Goal: Information Seeking & Learning: Learn about a topic

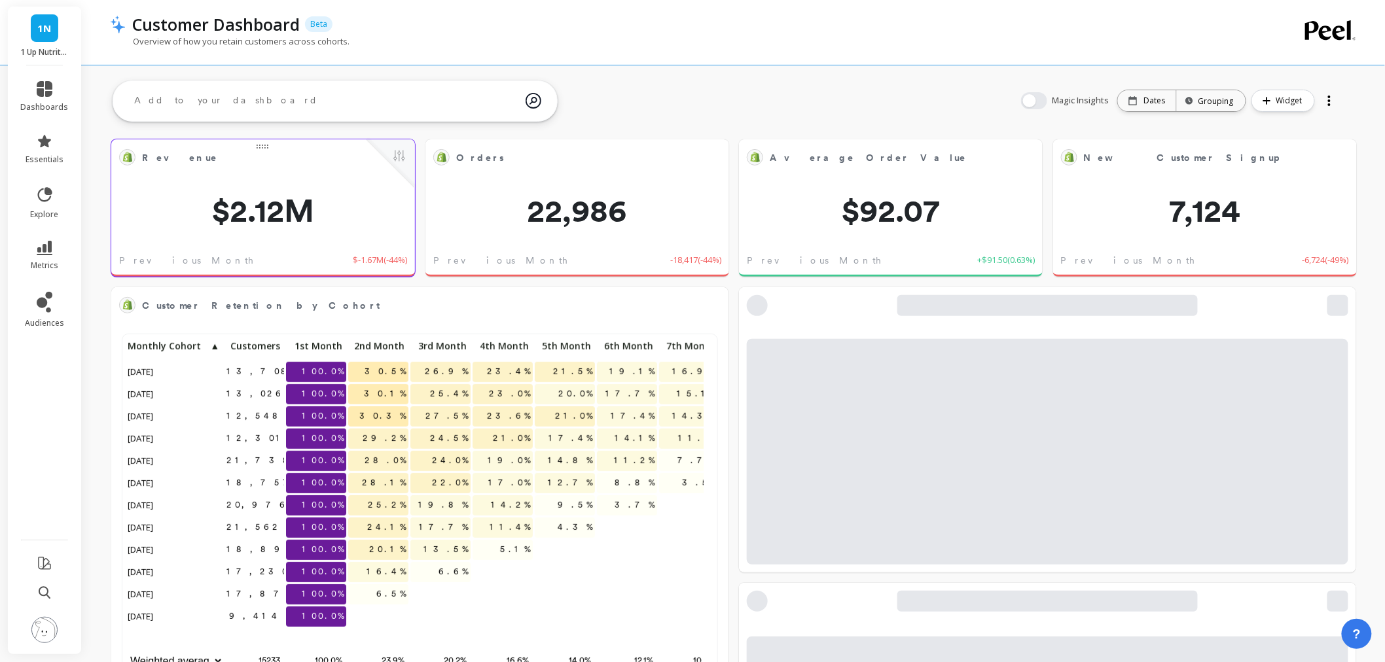
scroll to position [349, 567]
click at [37, 257] on link "metrics" at bounding box center [45, 256] width 48 height 30
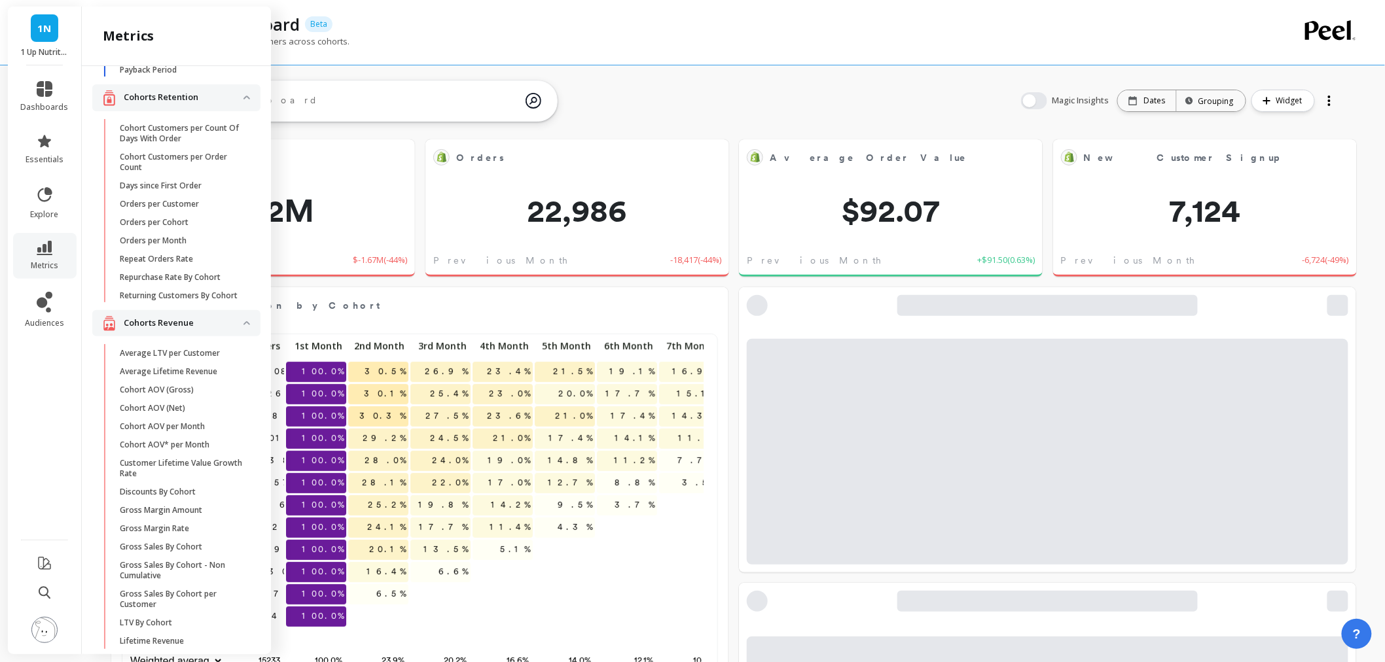
scroll to position [0, 0]
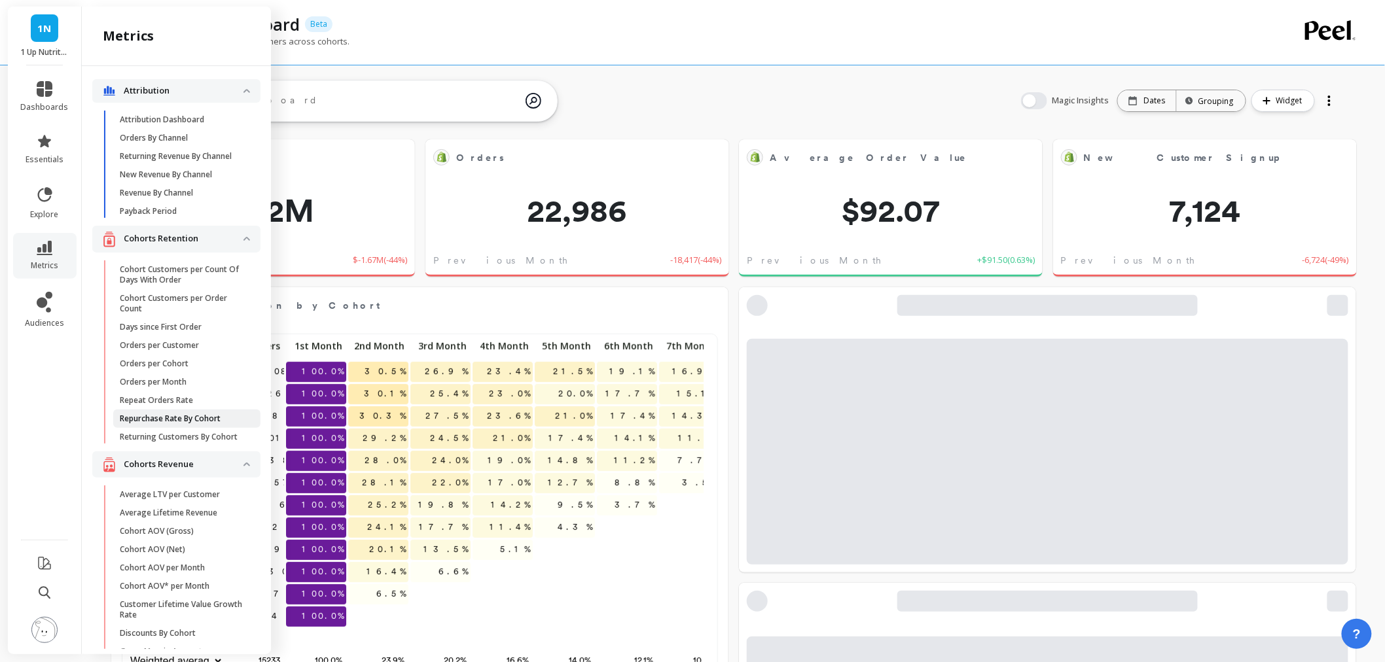
click at [139, 428] on link "Repurchase Rate By Cohort" at bounding box center [186, 419] width 147 height 18
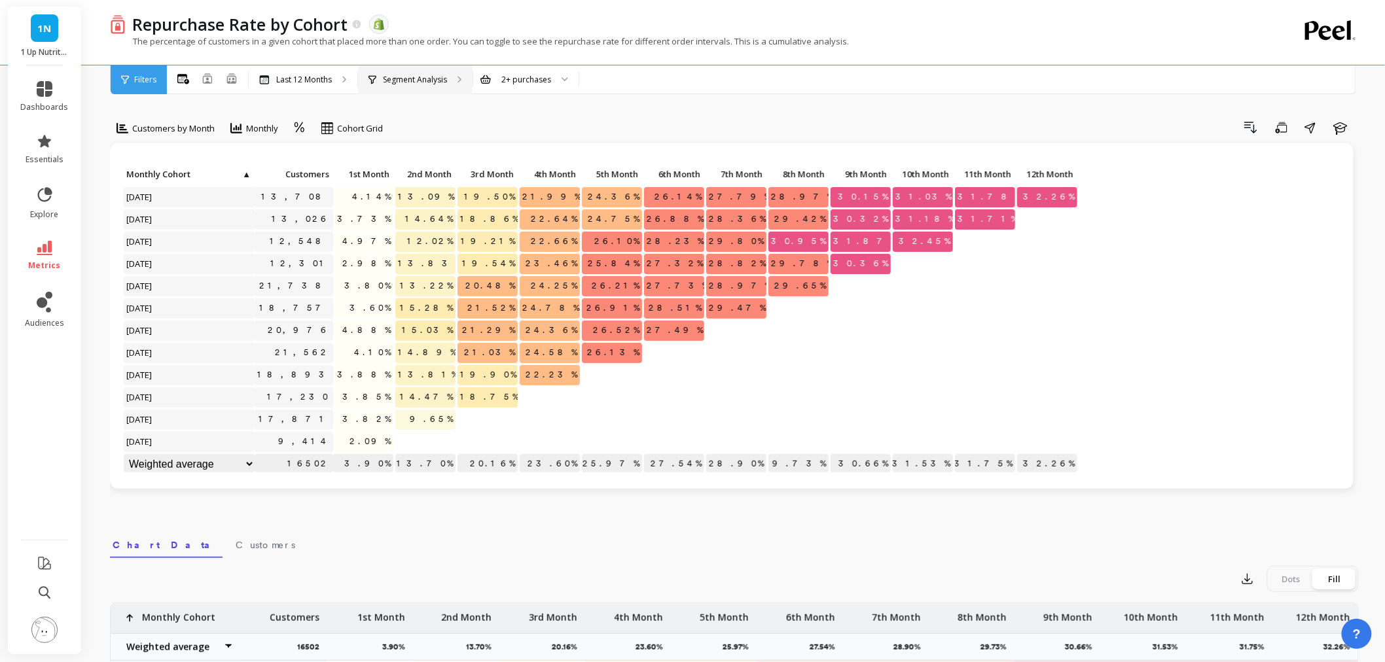
click at [380, 75] on div "Segment Analysis" at bounding box center [408, 80] width 79 height 10
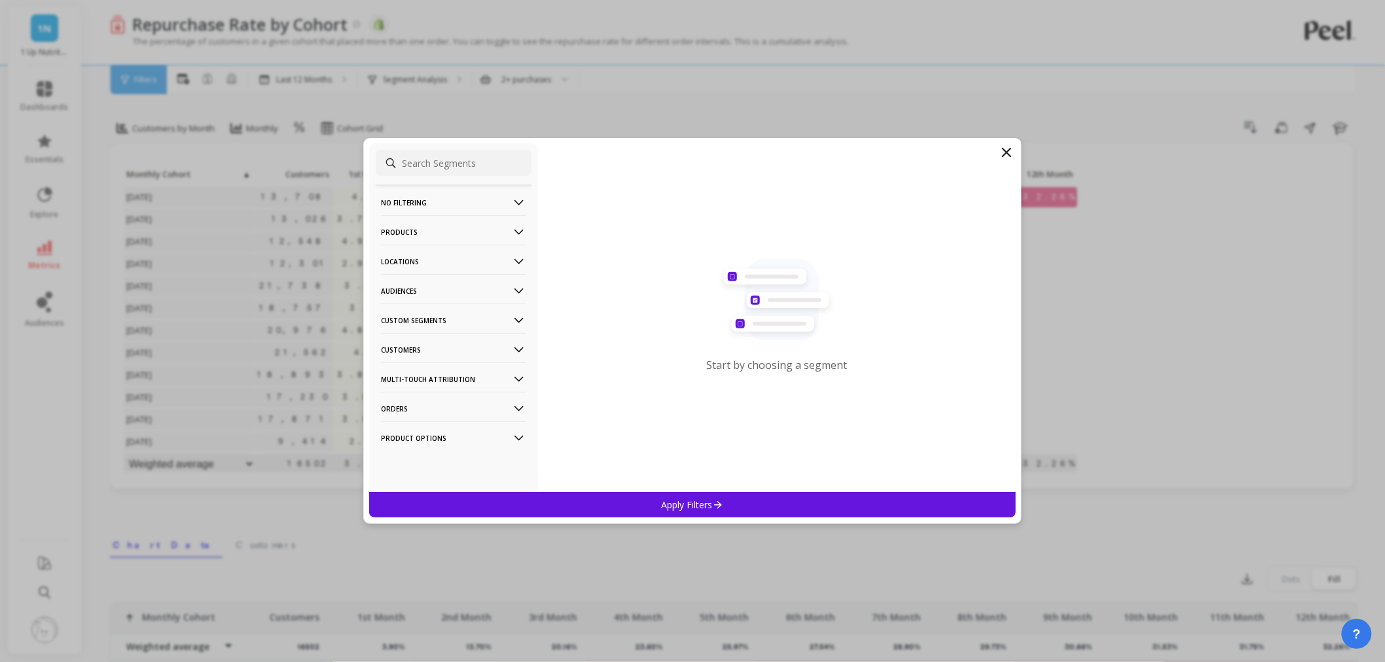
click at [408, 231] on p "Products" at bounding box center [453, 231] width 145 height 33
drag, startPoint x: 409, startPoint y: 340, endPoint x: 429, endPoint y: 181, distance: 161.0
click at [409, 338] on div "SKUs" at bounding box center [454, 348] width 156 height 21
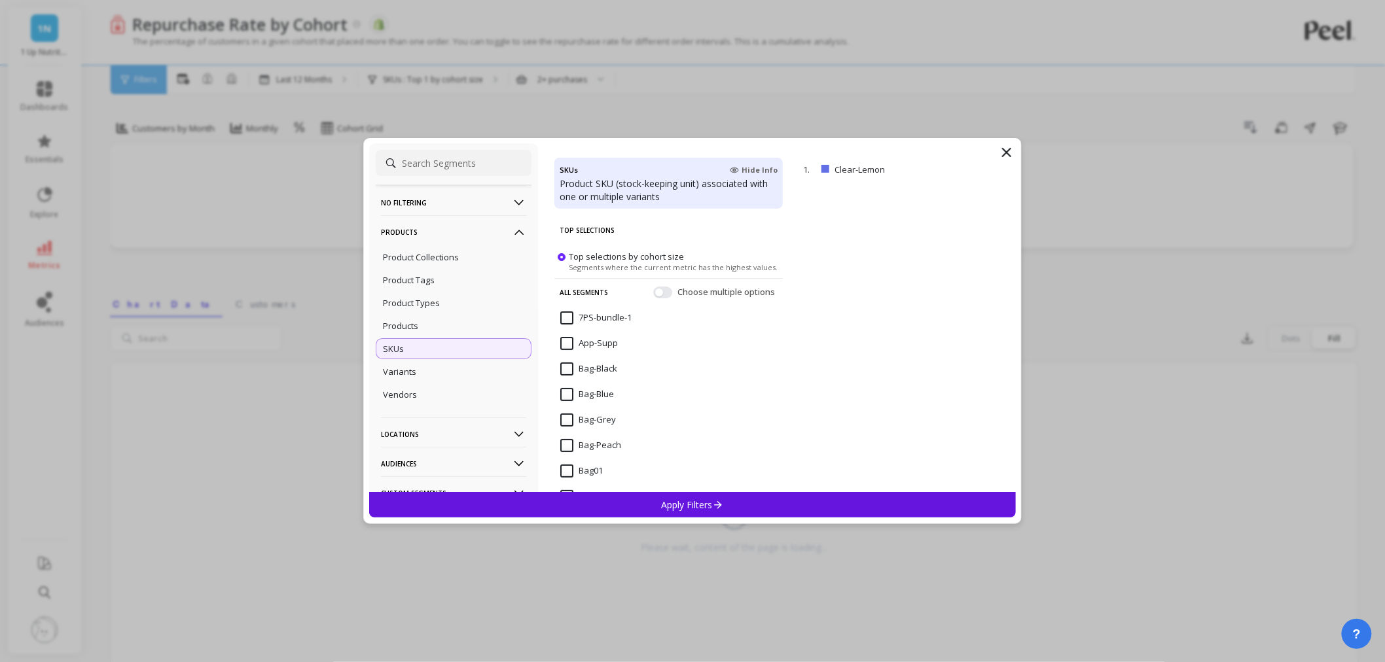
click at [435, 160] on input at bounding box center [454, 163] width 156 height 26
paste input "Clear-StrawLime"
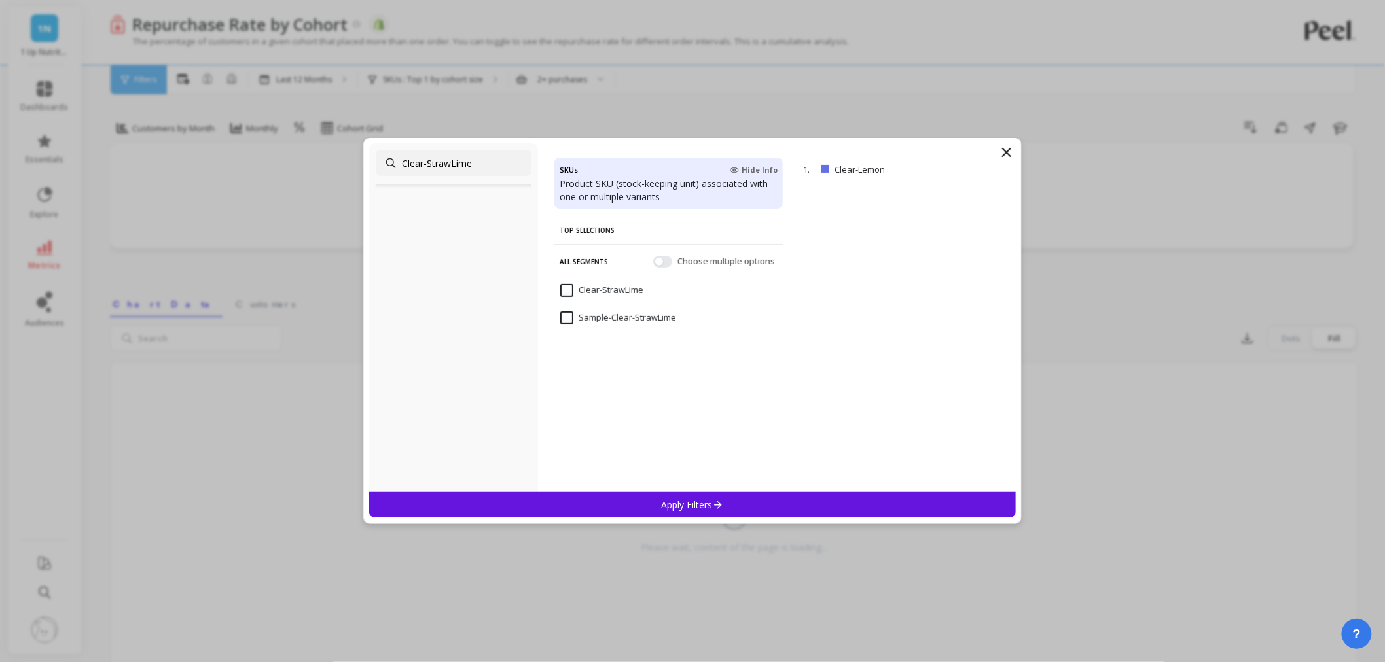
type input "Clear-StrawLime"
click at [564, 287] on input "Clear-StrawLime" at bounding box center [601, 290] width 83 height 13
click at [669, 504] on p "Apply Filters" at bounding box center [693, 505] width 62 height 12
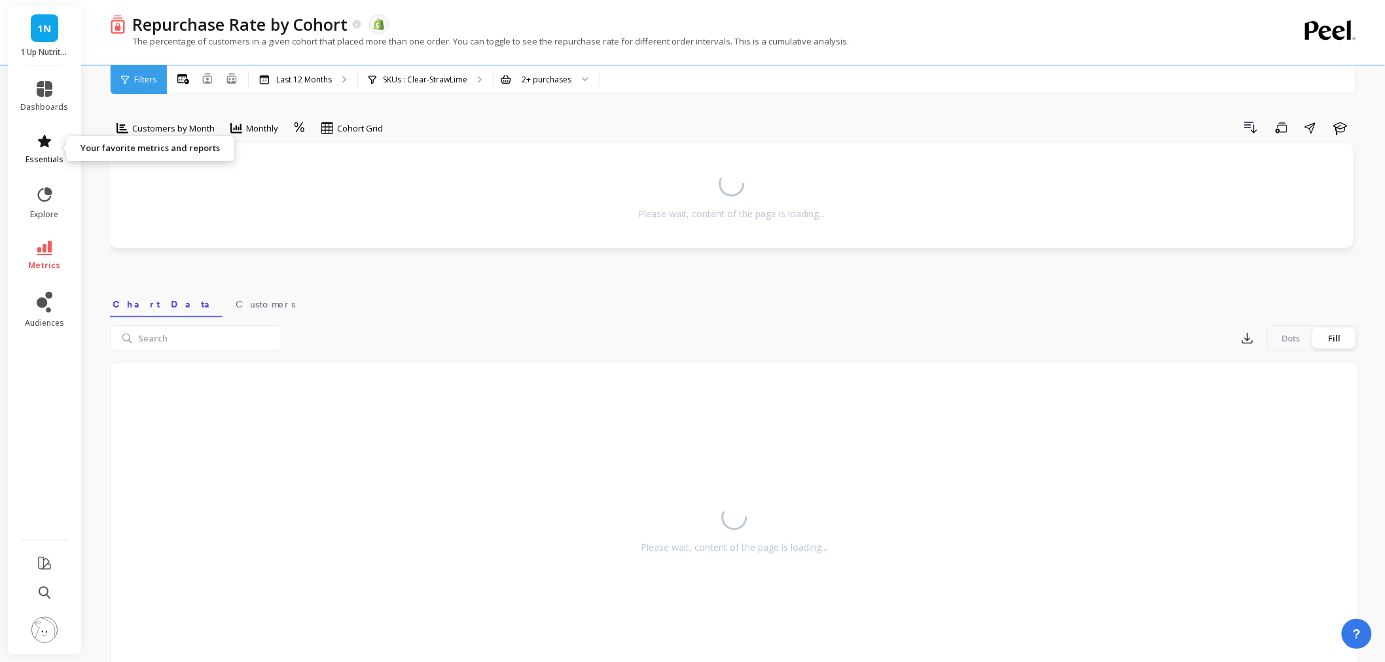
click at [33, 145] on link "essentials" at bounding box center [45, 149] width 48 height 31
click at [56, 154] on span "essentials" at bounding box center [45, 159] width 38 height 10
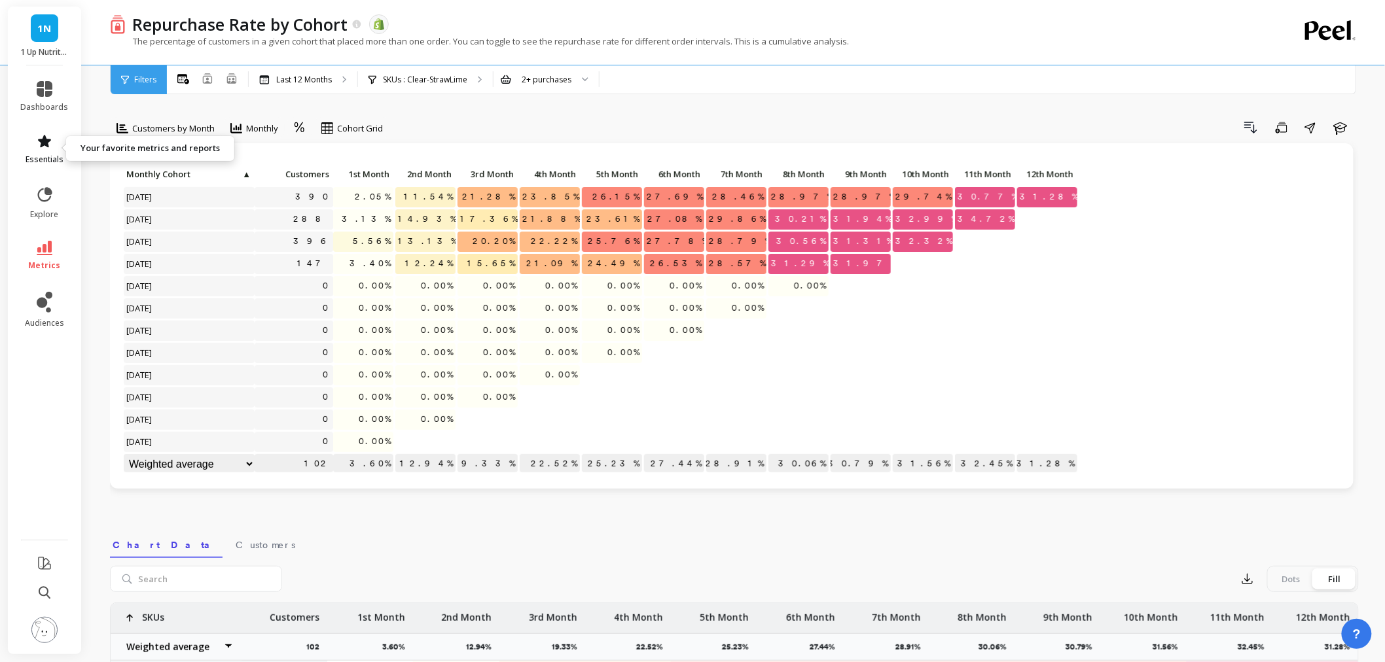
click at [50, 151] on link "essentials" at bounding box center [45, 149] width 48 height 31
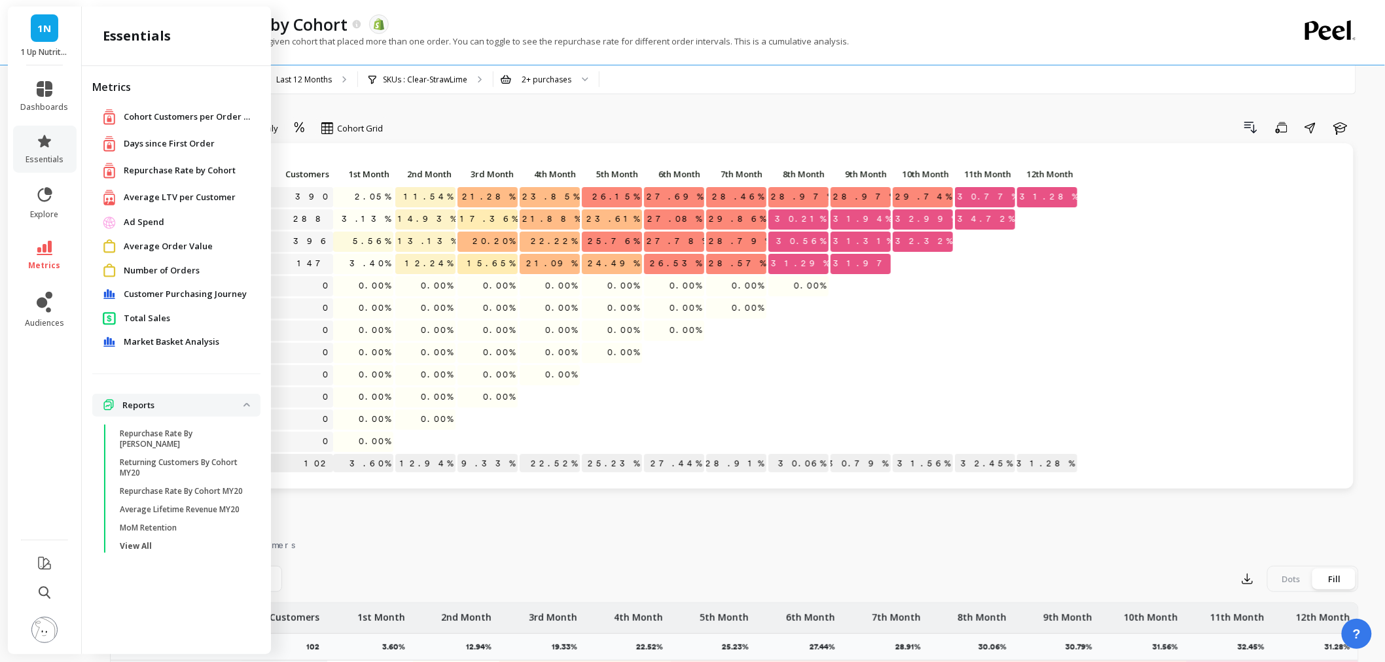
click at [155, 321] on span "Total Sales" at bounding box center [147, 318] width 46 height 13
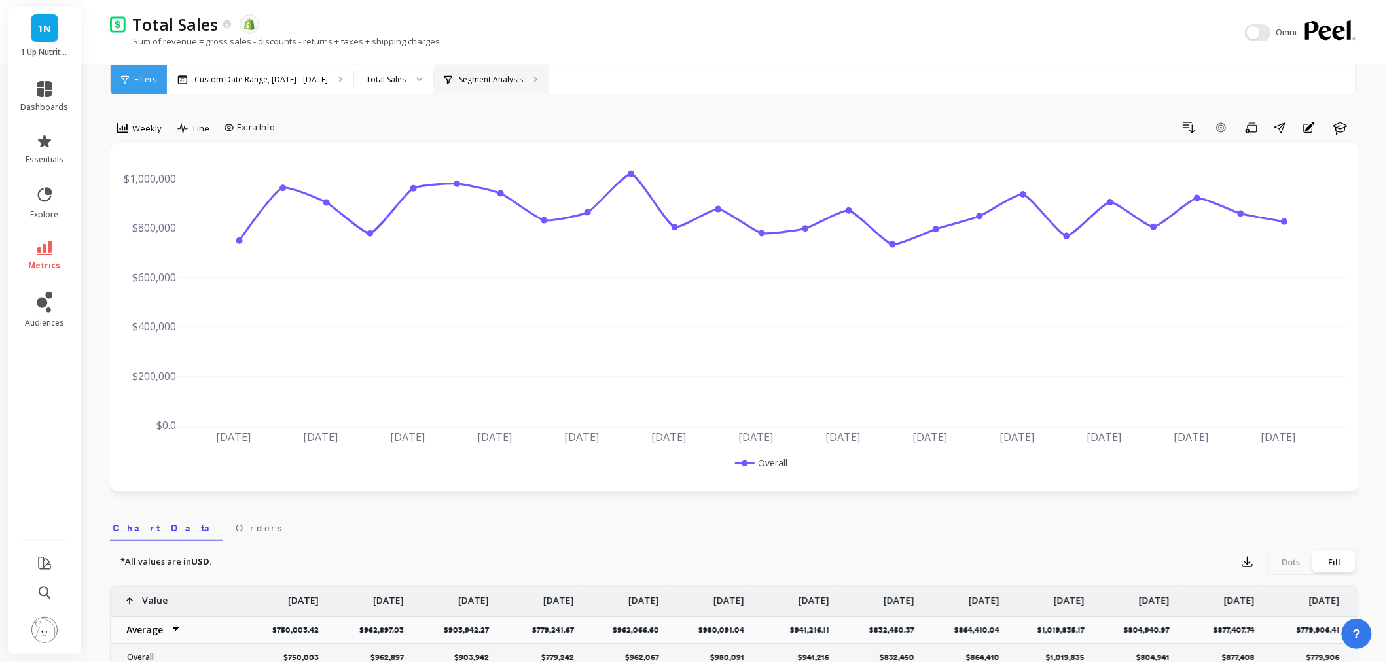
click at [463, 82] on p "Segment Analysis" at bounding box center [491, 80] width 64 height 10
drag, startPoint x: 122, startPoint y: 126, endPoint x: 127, endPoint y: 114, distance: 13.3
click at [121, 122] on icon at bounding box center [123, 128] width 12 height 12
click at [149, 234] on div "Monthly" at bounding box center [158, 232] width 75 height 12
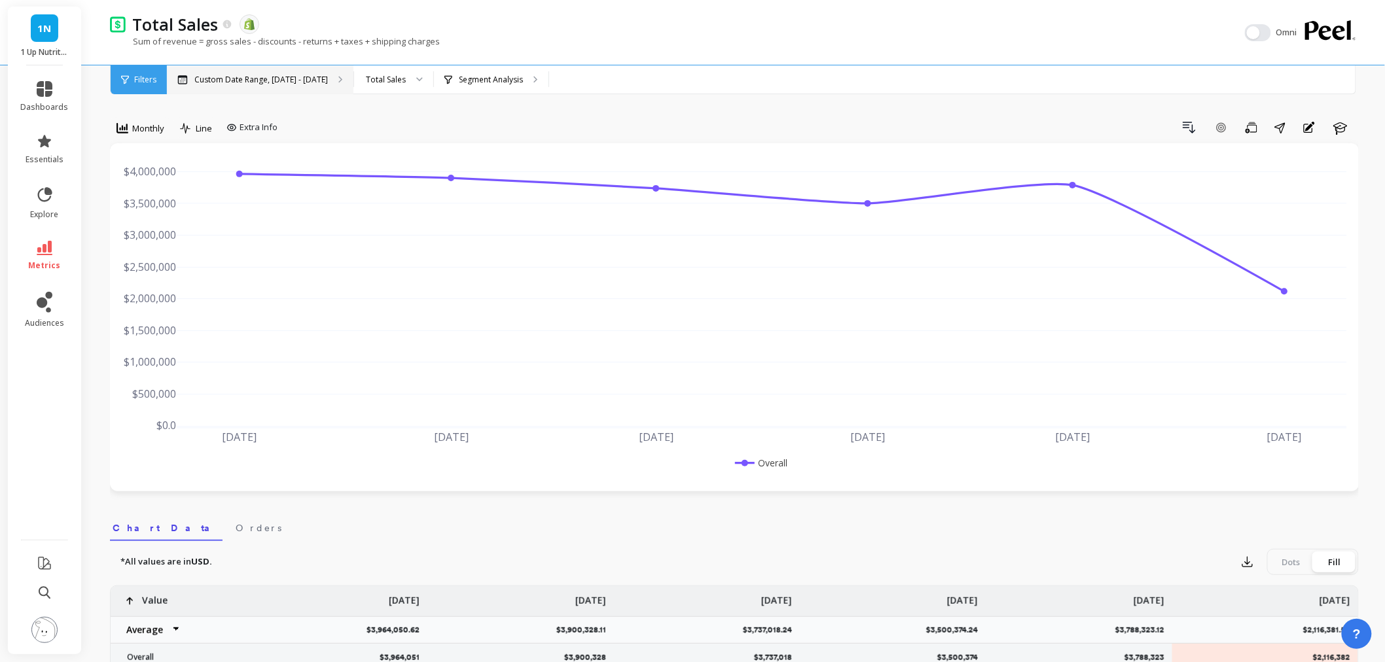
click at [407, 88] on div at bounding box center [415, 79] width 16 height 29
click at [407, 145] on div "New Sales" at bounding box center [394, 141] width 62 height 12
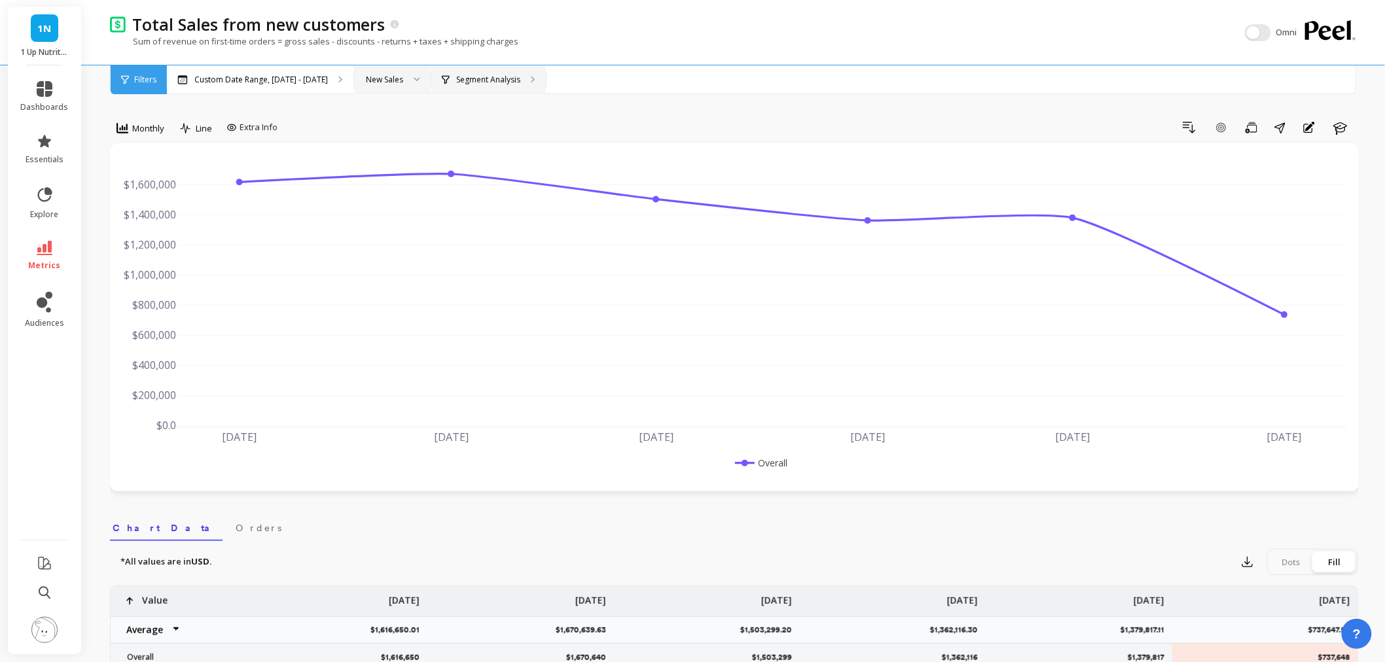
click at [456, 75] on p "Segment Analysis" at bounding box center [488, 80] width 64 height 10
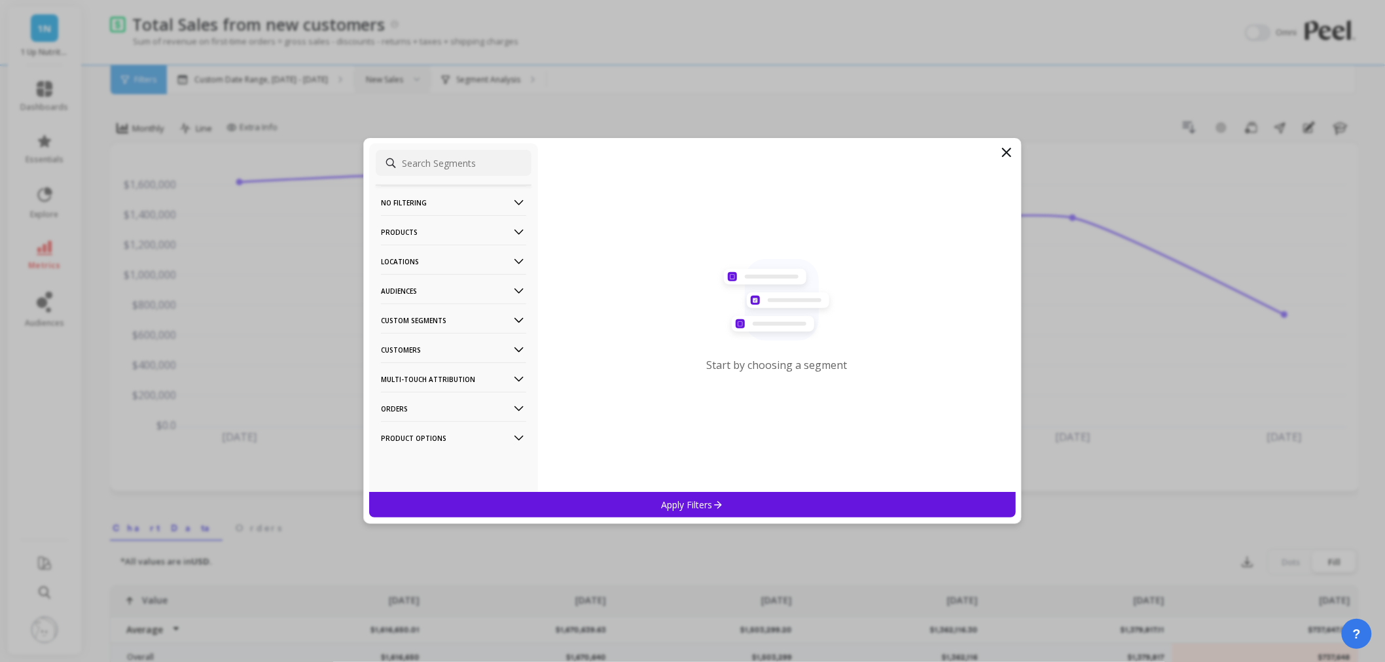
click at [405, 240] on p "Products" at bounding box center [453, 231] width 145 height 33
click at [410, 344] on div "SKUs" at bounding box center [454, 348] width 156 height 21
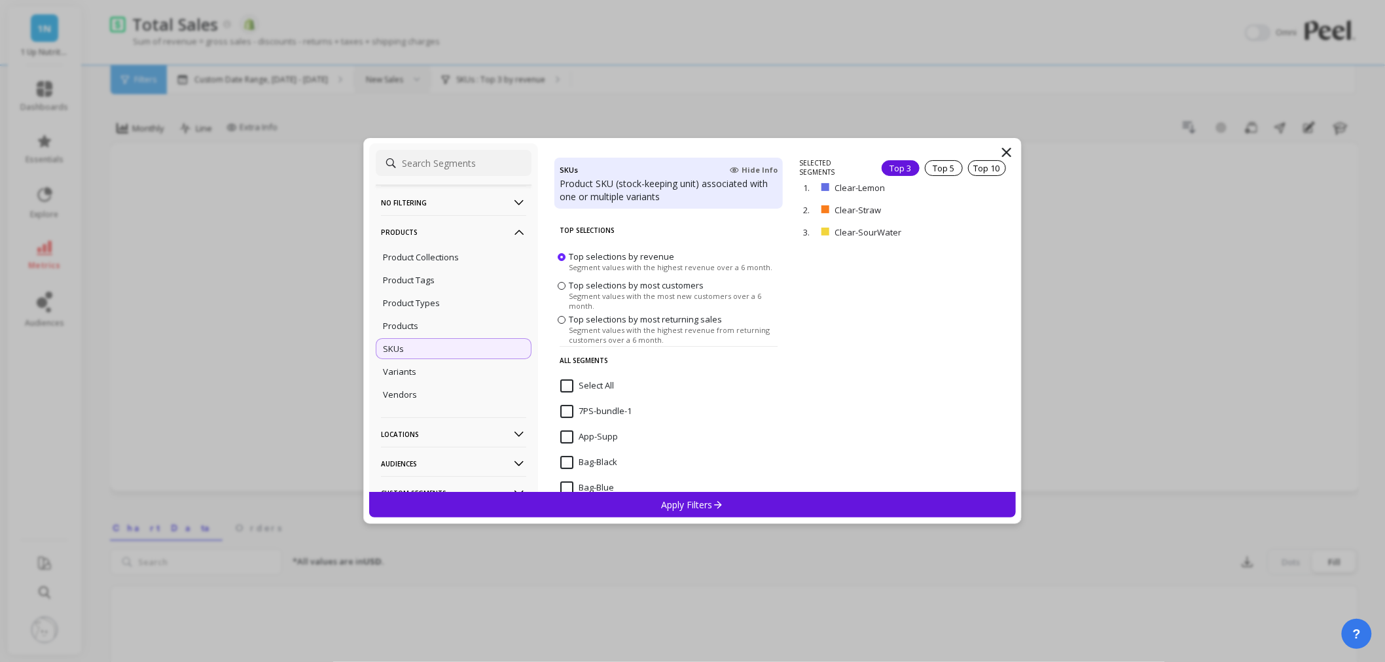
click at [440, 157] on input at bounding box center [454, 163] width 156 height 26
paste input "Clear-StrawLime"
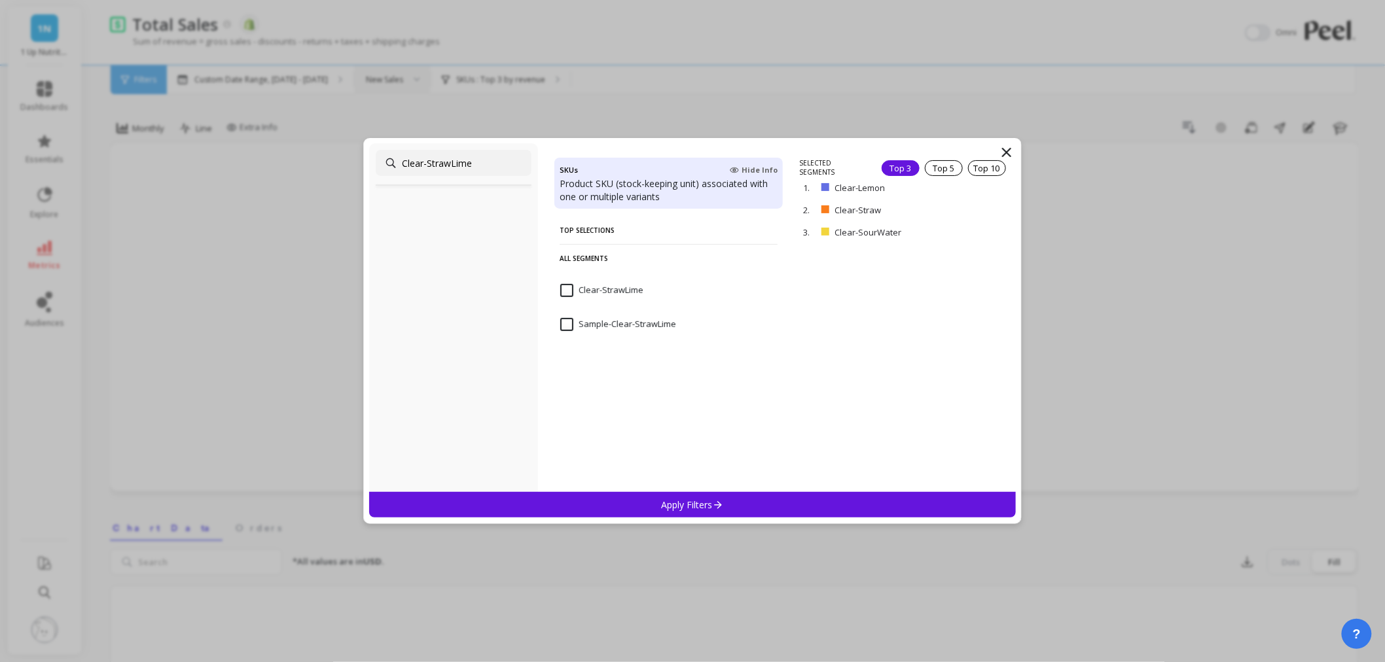
type input "Clear-StrawLime"
click at [568, 289] on input "Clear-StrawLime" at bounding box center [601, 290] width 83 height 13
click at [962, 168] on p "remove" at bounding box center [978, 170] width 33 height 10
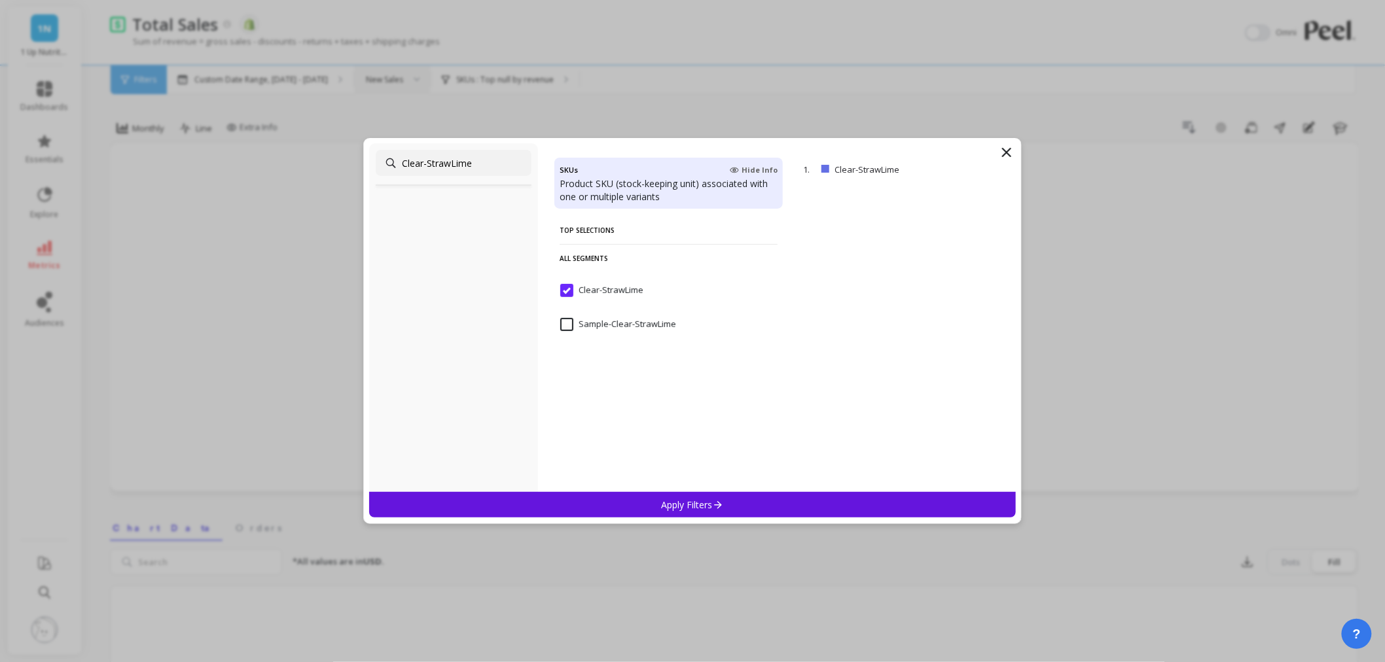
click at [670, 501] on p "Apply Filters" at bounding box center [693, 505] width 62 height 12
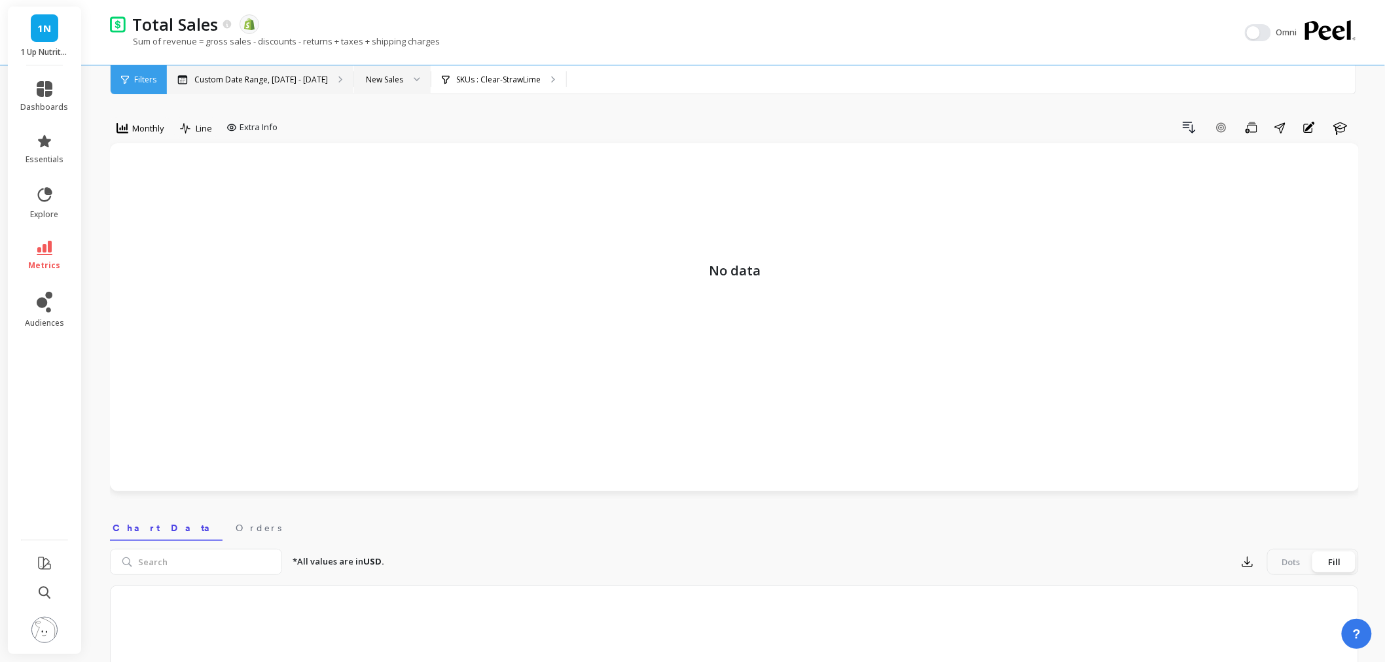
click at [245, 72] on div "Custom Date Range, Mar 1 - Aug 17" at bounding box center [260, 79] width 187 height 29
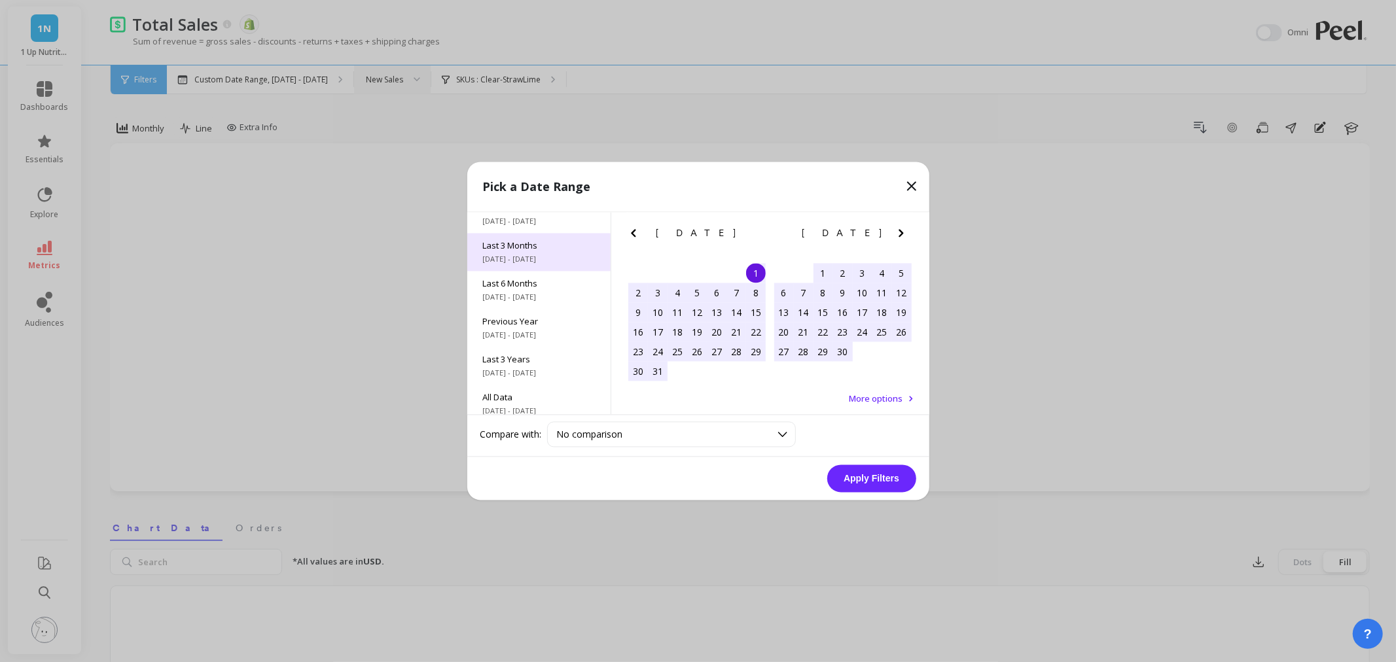
scroll to position [177, 0]
click at [503, 291] on span "3/1/2025 - 8/31/2025" at bounding box center [539, 289] width 112 height 10
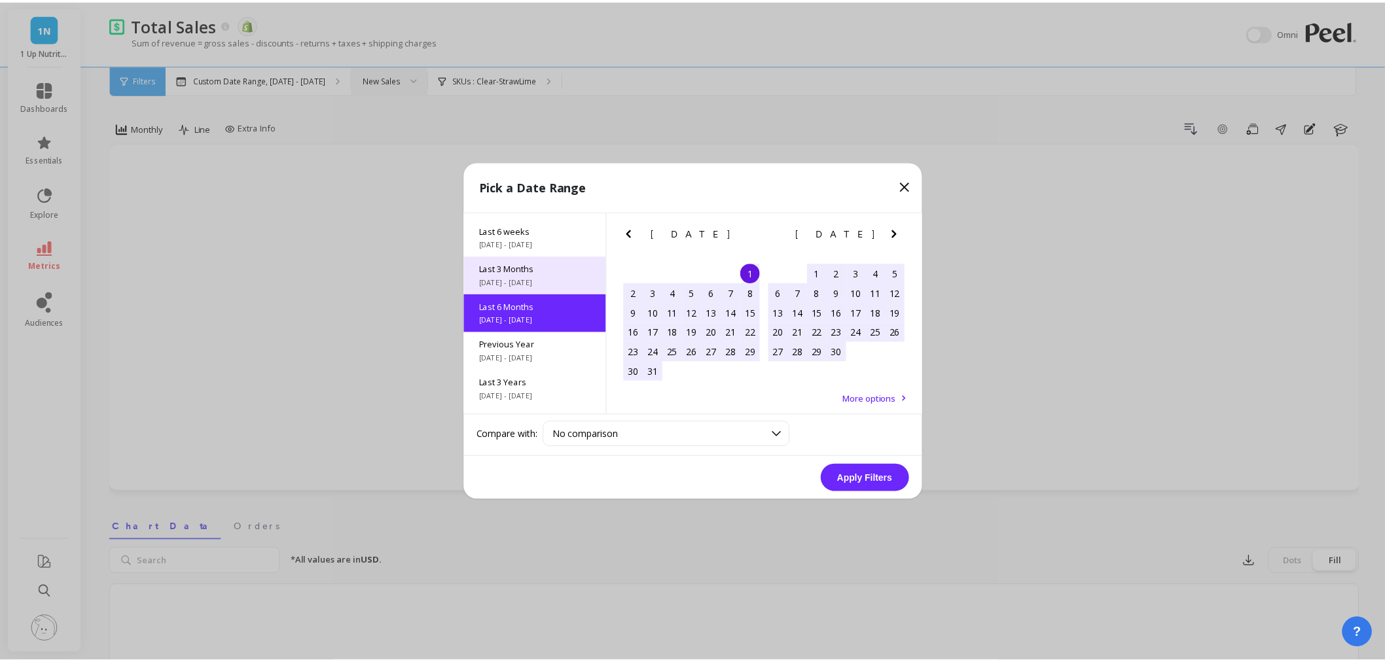
scroll to position [145, 0]
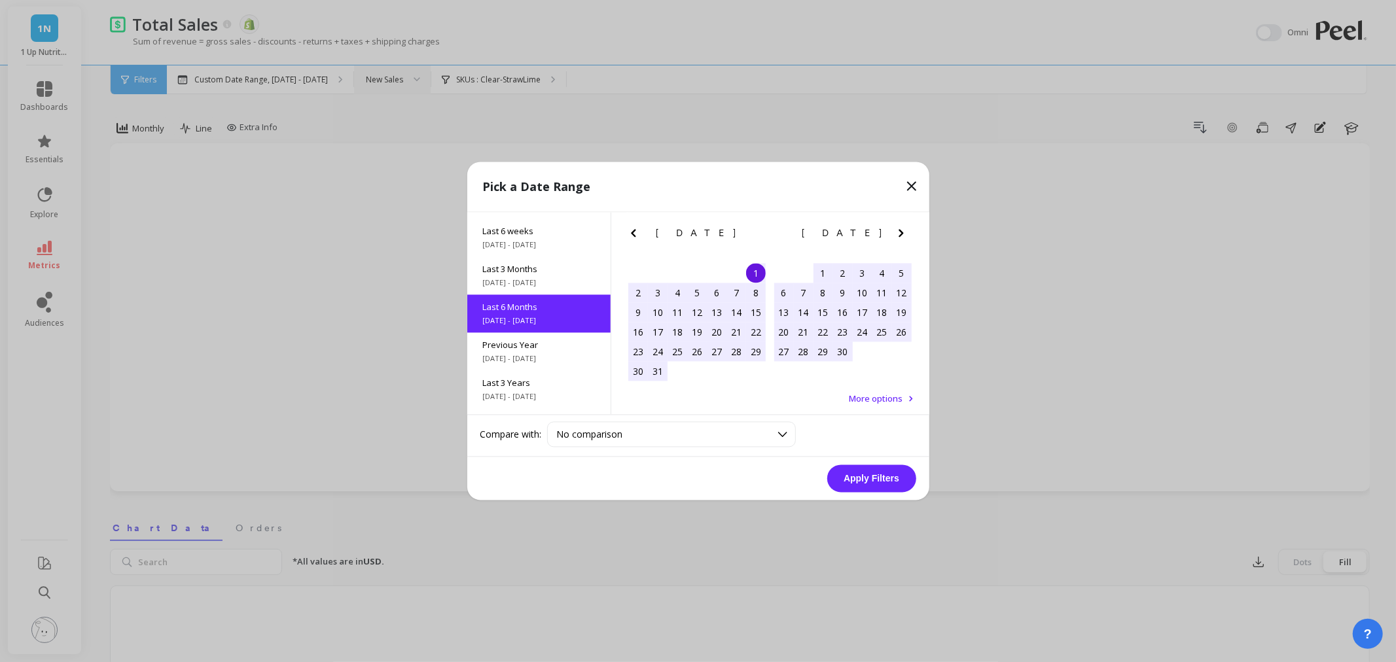
click at [867, 473] on button "Apply Filters" at bounding box center [871, 478] width 89 height 27
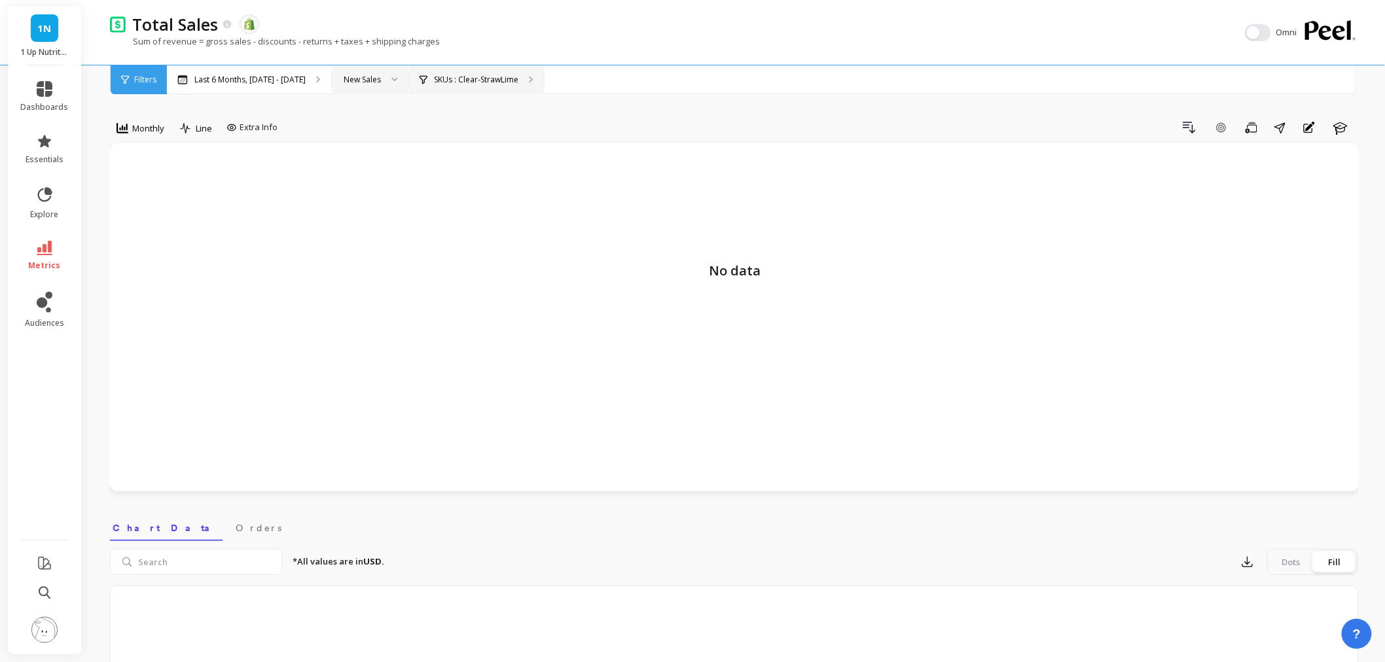
click at [425, 75] on div "SKUs : Clear-StrawLime" at bounding box center [469, 80] width 99 height 10
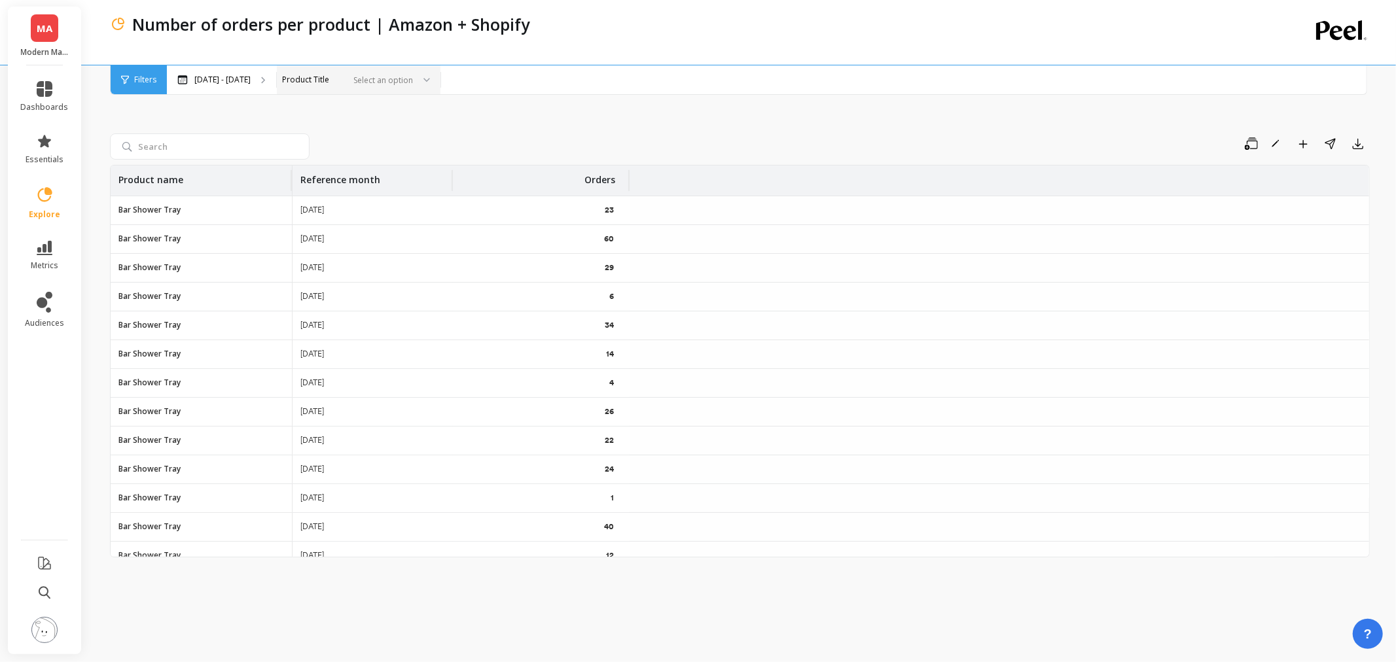
click at [382, 69] on div "Select an option" at bounding box center [359, 79] width 164 height 29
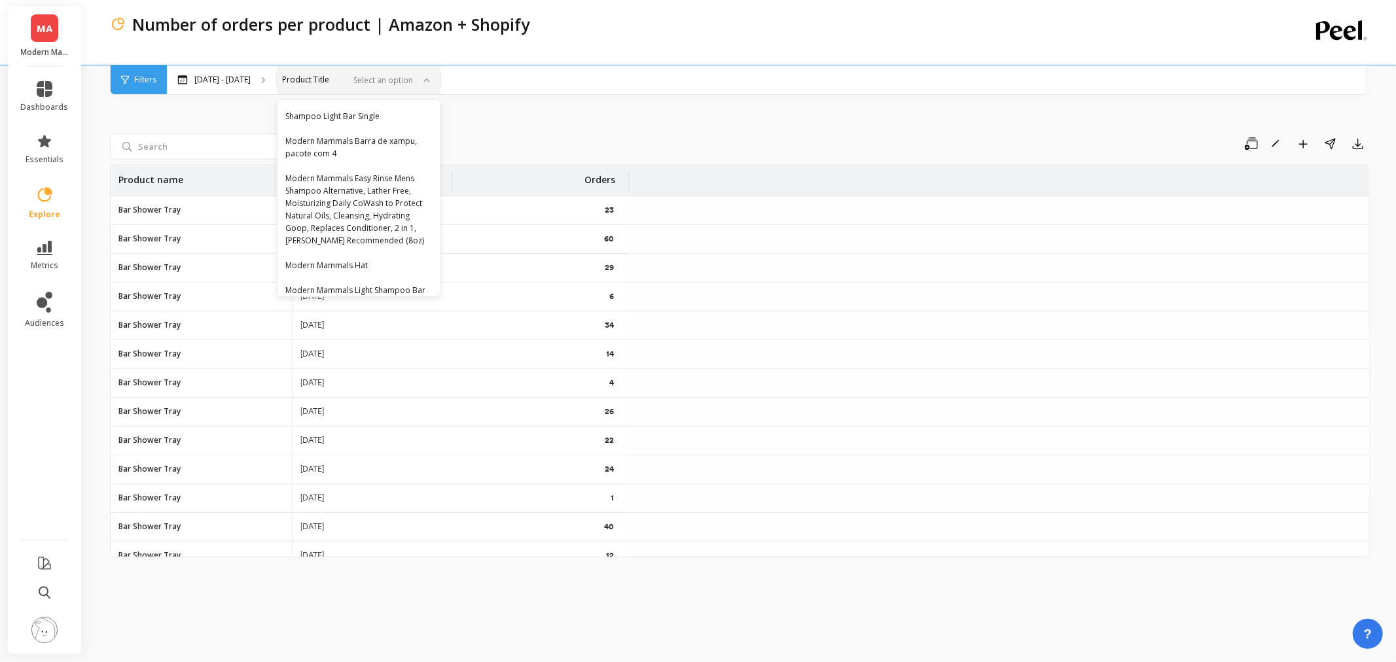
click at [554, 107] on div "Save Rename Add to Dashboard Share Export Product name Reference month Orders B…" at bounding box center [740, 357] width 1260 height 577
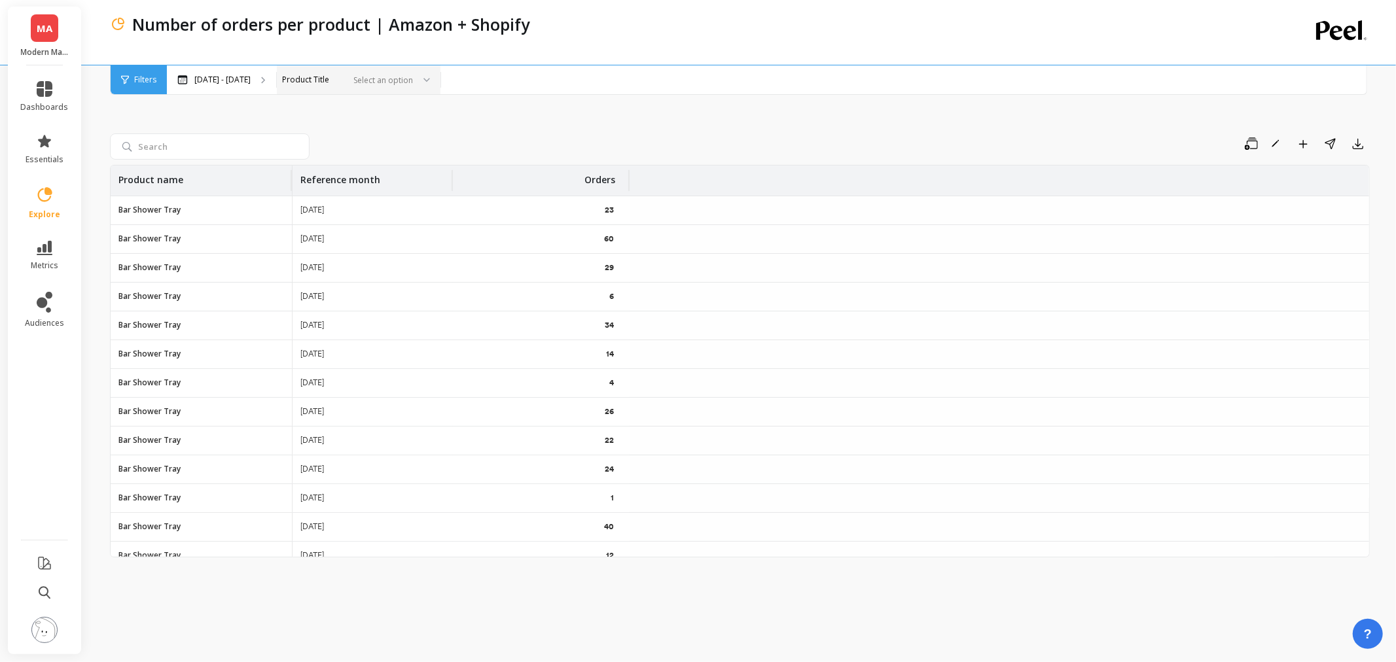
click at [20, 22] on div "MA Modern Mammals - Amazon" at bounding box center [44, 36] width 73 height 59
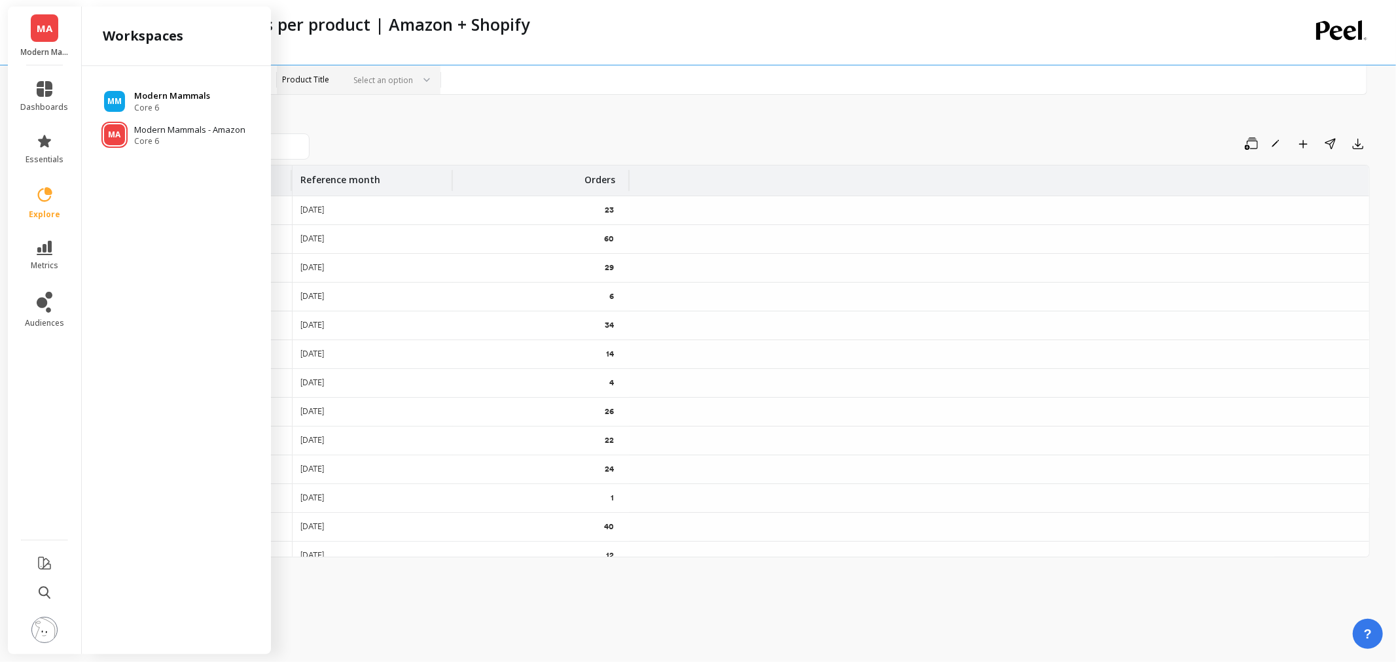
click at [185, 99] on p "Modern Mammals" at bounding box center [172, 96] width 76 height 13
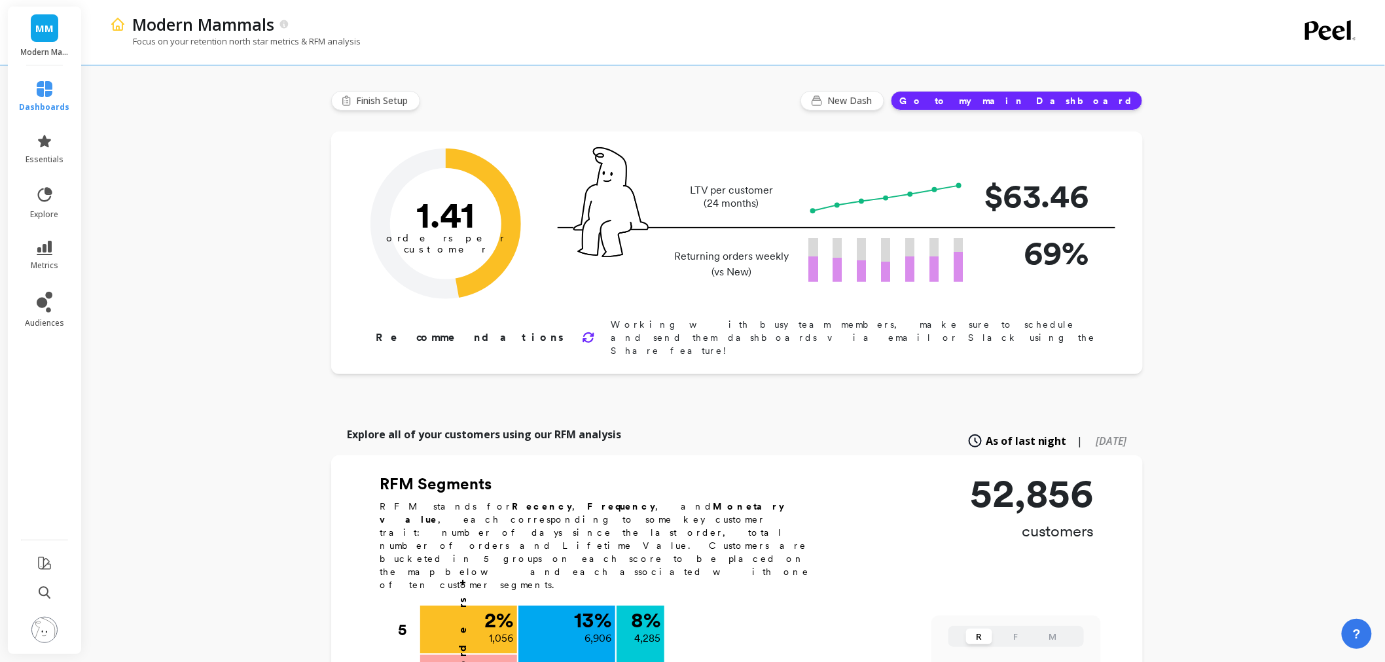
click at [54, 25] on link "MM" at bounding box center [44, 27] width 27 height 27
click at [29, 135] on link "essentials" at bounding box center [45, 149] width 50 height 31
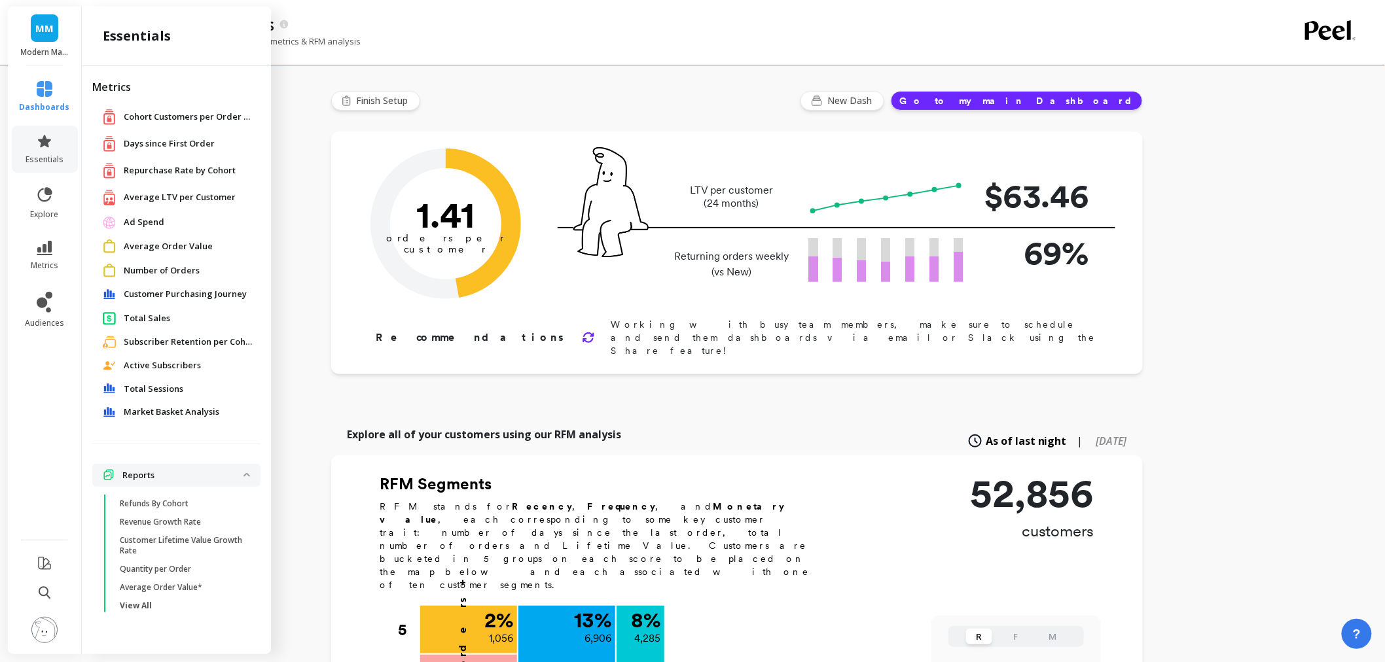
click at [157, 315] on span "Total Sales" at bounding box center [147, 318] width 46 height 13
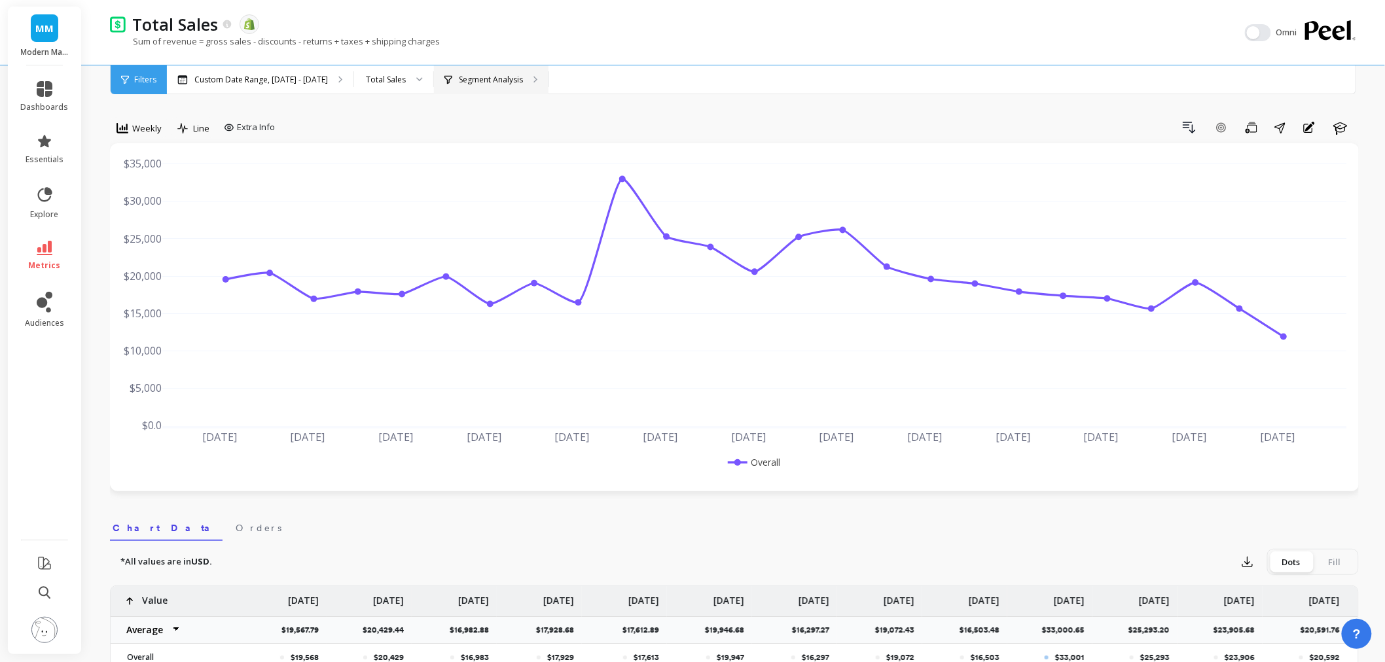
click at [469, 76] on p "Segment Analysis" at bounding box center [491, 80] width 64 height 10
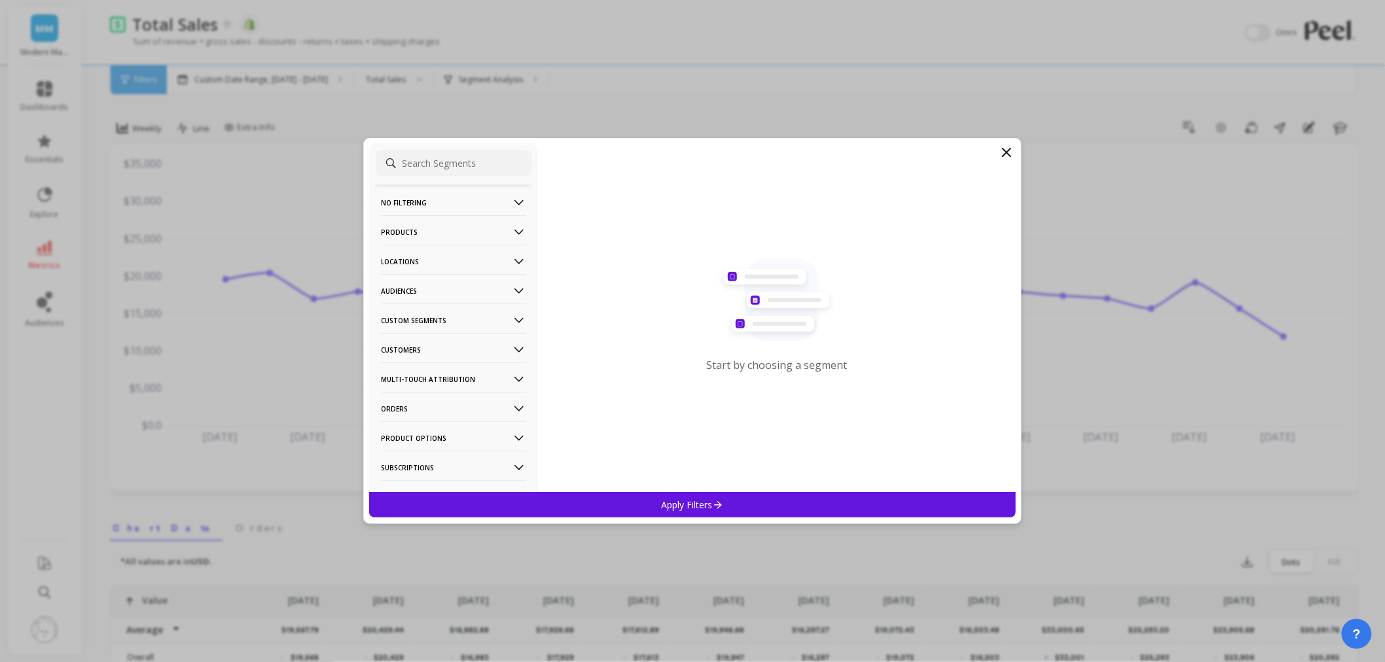
click at [405, 225] on p "Products" at bounding box center [453, 231] width 145 height 33
click at [403, 329] on p "Products" at bounding box center [400, 326] width 35 height 12
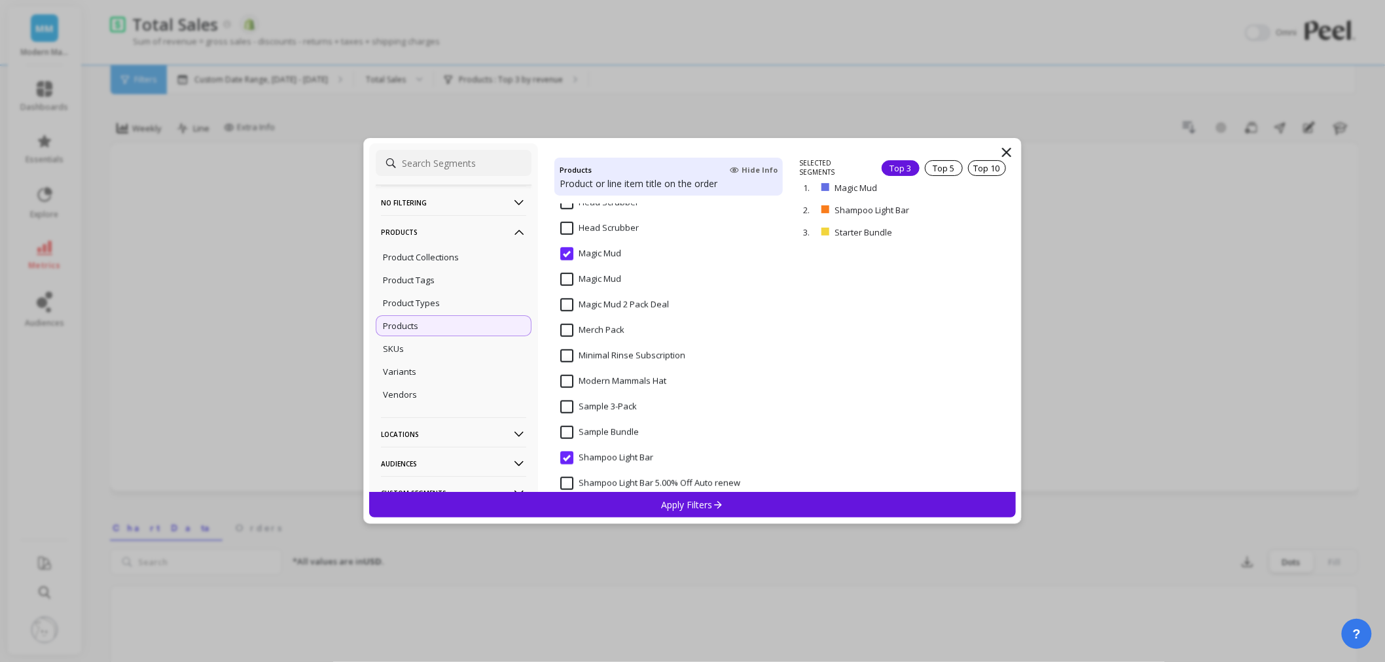
scroll to position [436, 0]
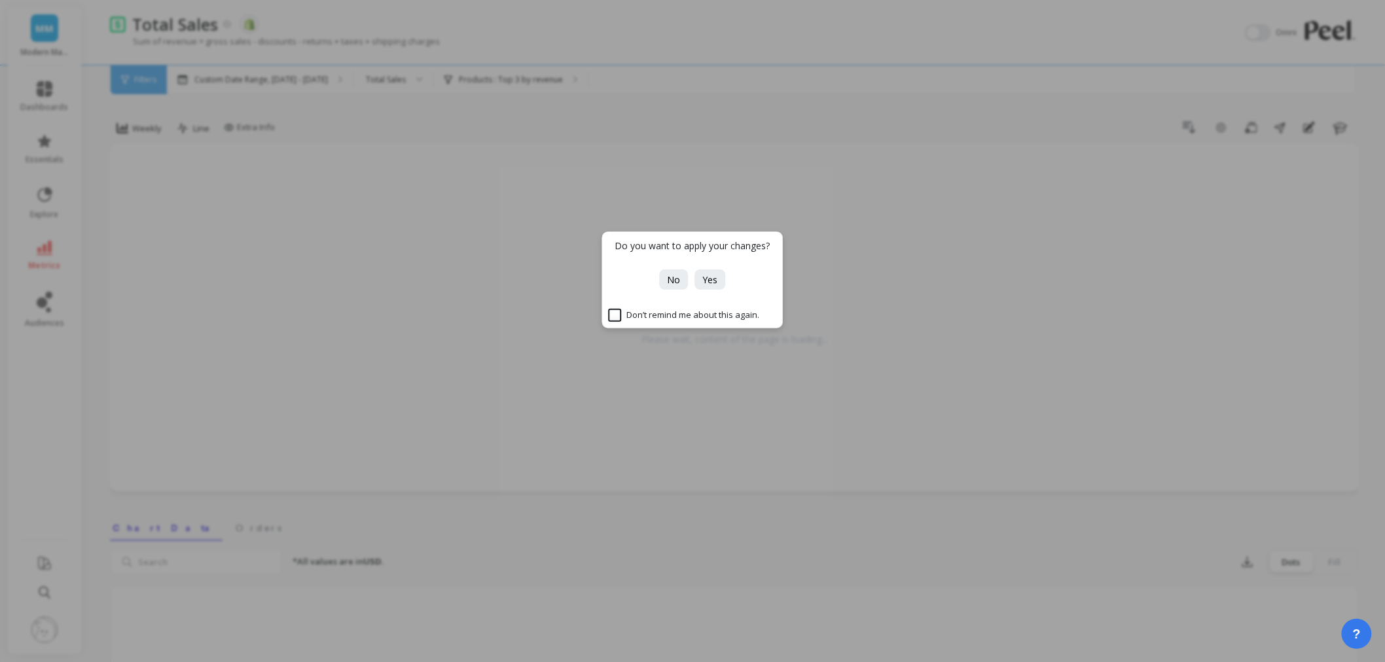
click at [225, 194] on div "Do you want to apply your changes? No Yes Don’t remind me about this again." at bounding box center [692, 331] width 1385 height 662
click at [35, 29] on div "Do you want to apply your changes? No Yes Don’t remind me about this again." at bounding box center [692, 331] width 1385 height 662
click at [679, 278] on span "No" at bounding box center [674, 280] width 13 height 12
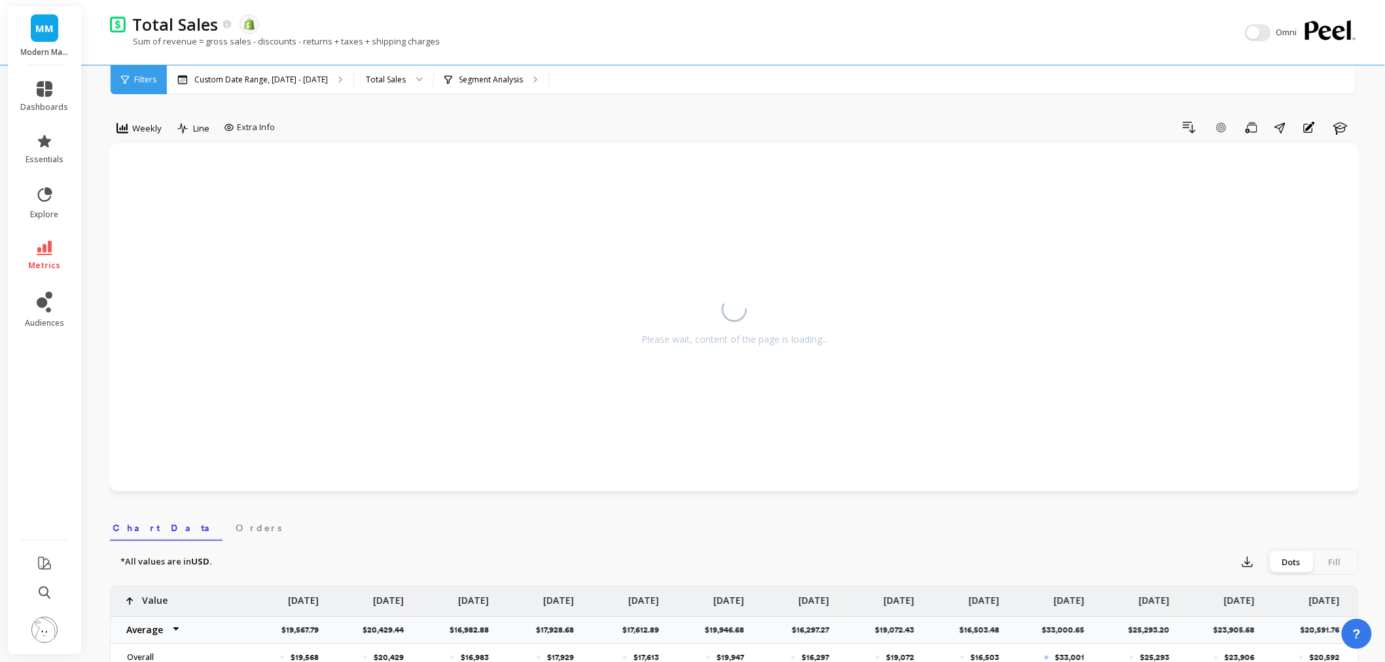
click at [50, 34] on span "MM" at bounding box center [44, 28] width 18 height 15
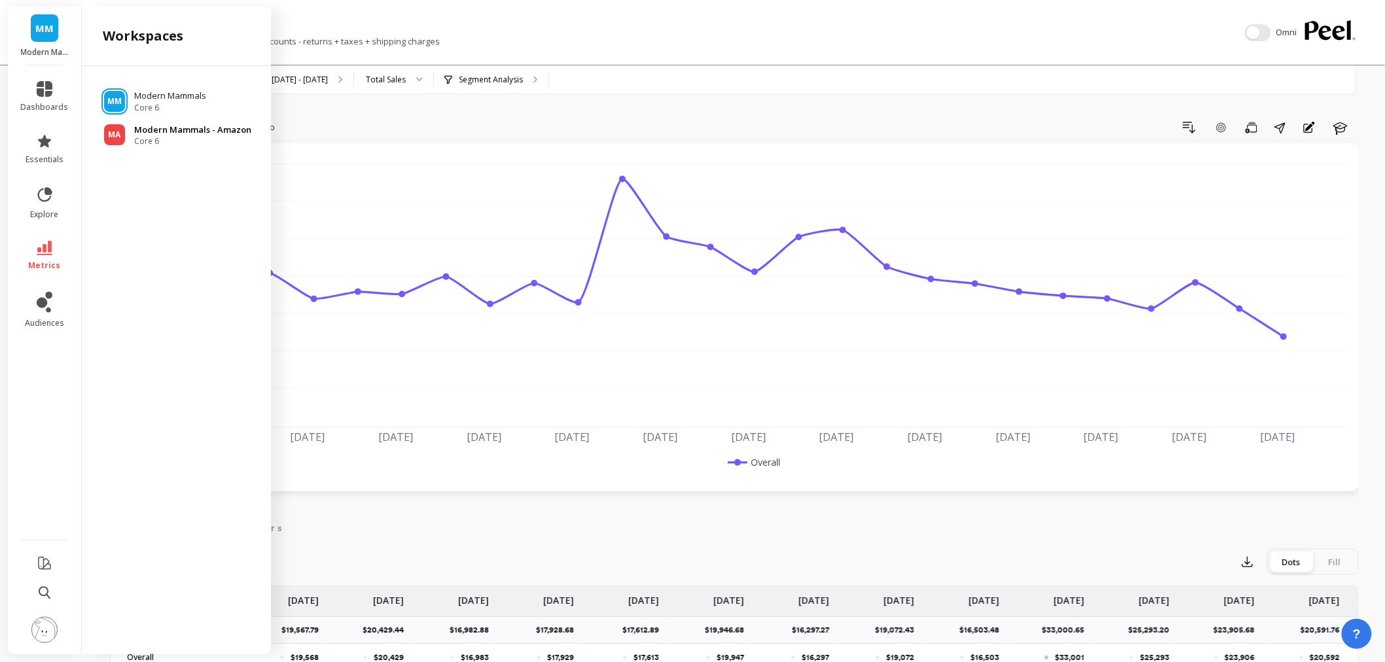
click at [166, 126] on p "Modern Mammals - Amazon" at bounding box center [192, 130] width 117 height 13
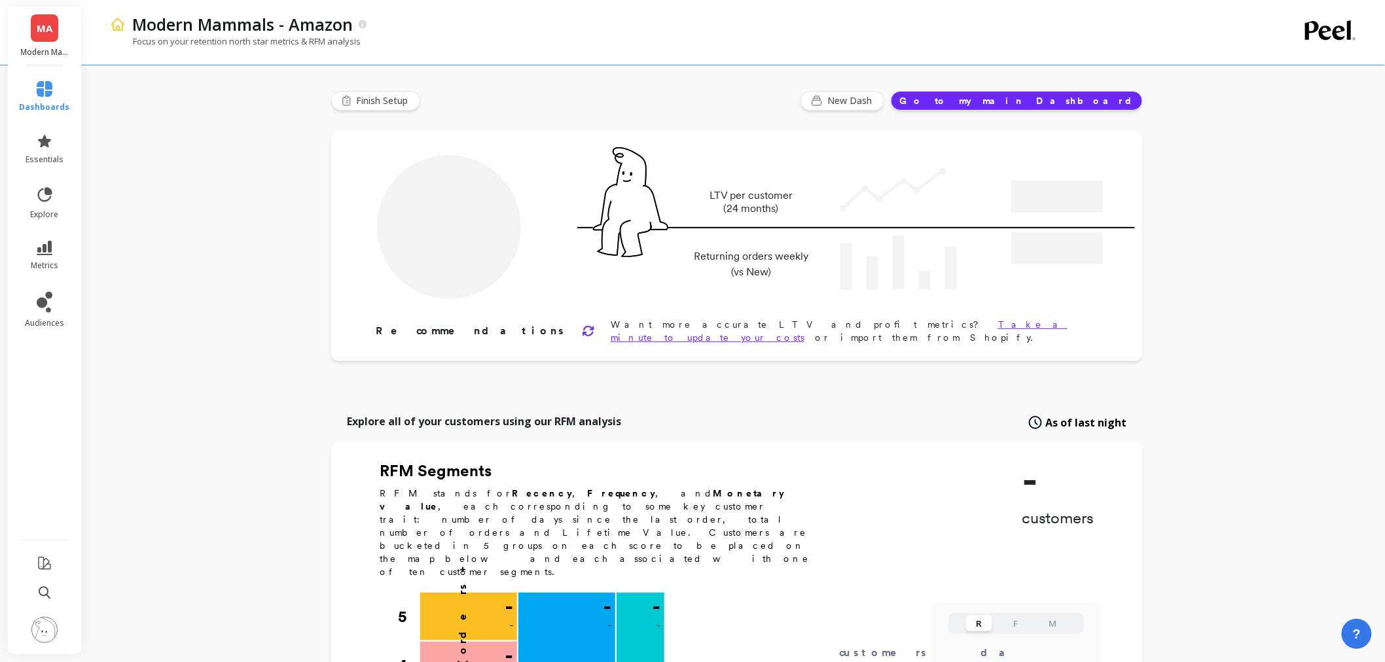
type input "Champions"
type input "1797"
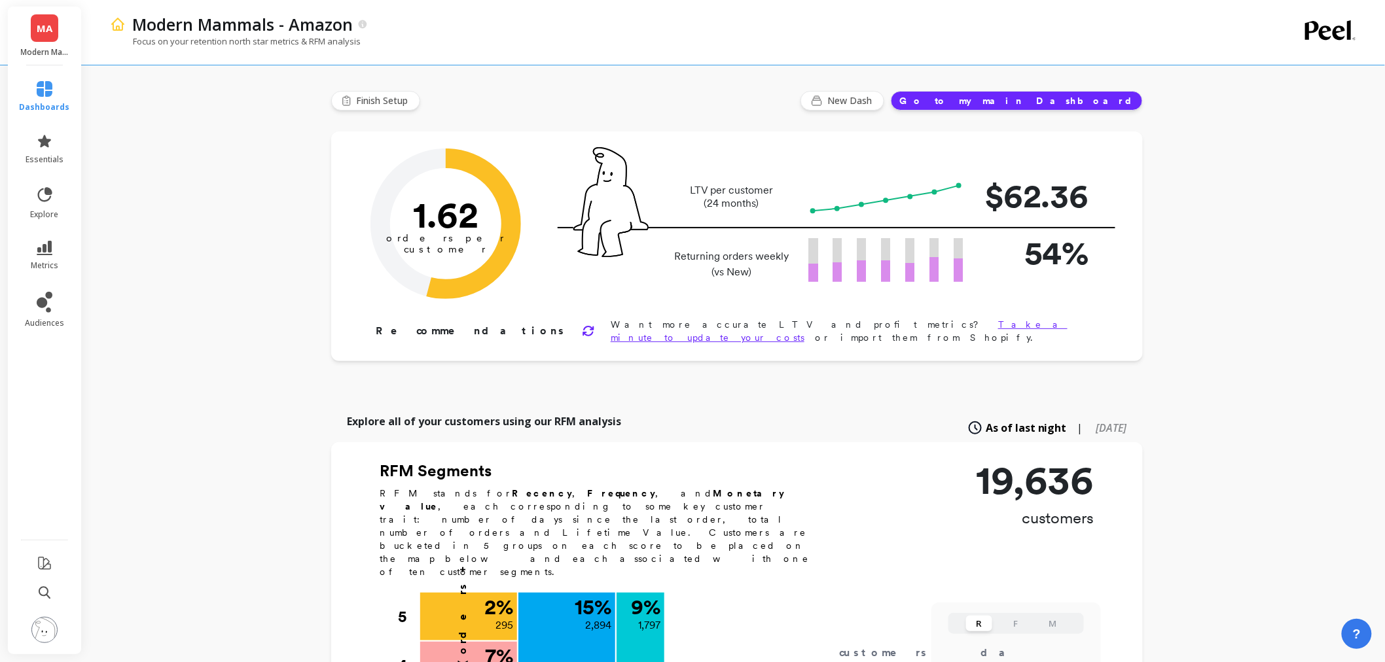
click at [42, 126] on li "essentials" at bounding box center [45, 149] width 66 height 47
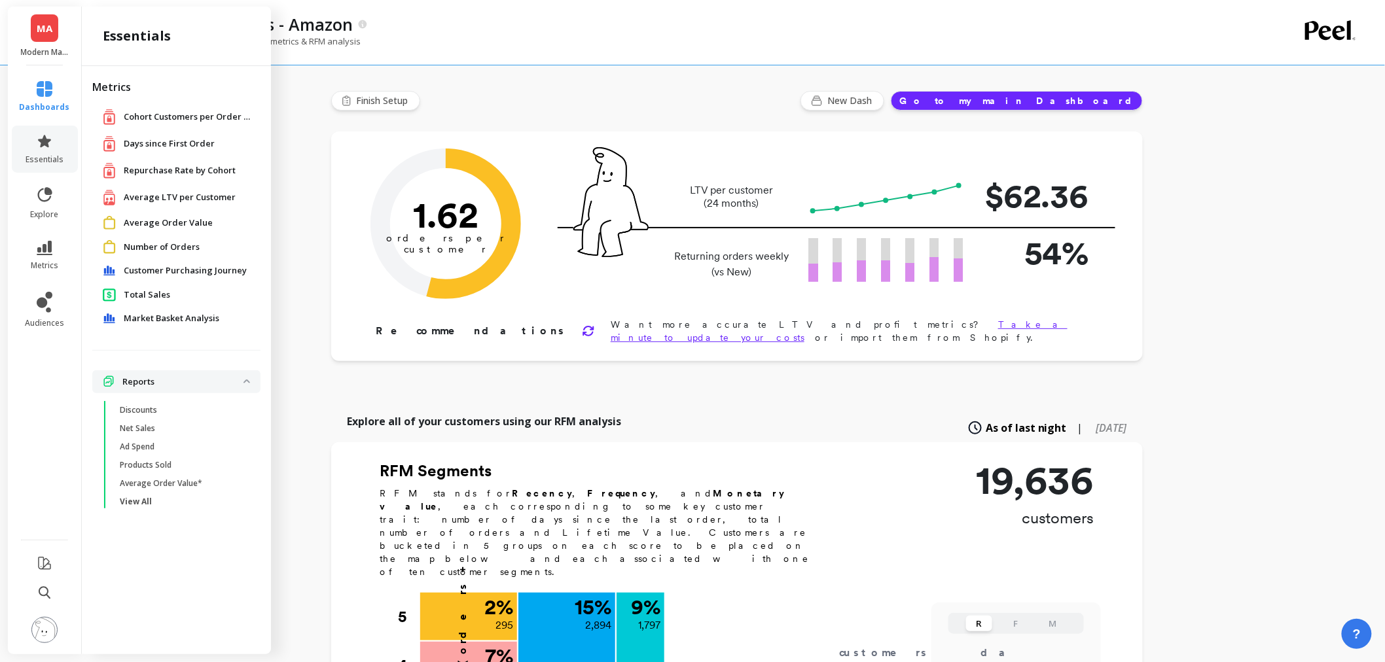
click at [133, 295] on span "Total Sales" at bounding box center [147, 295] width 46 height 13
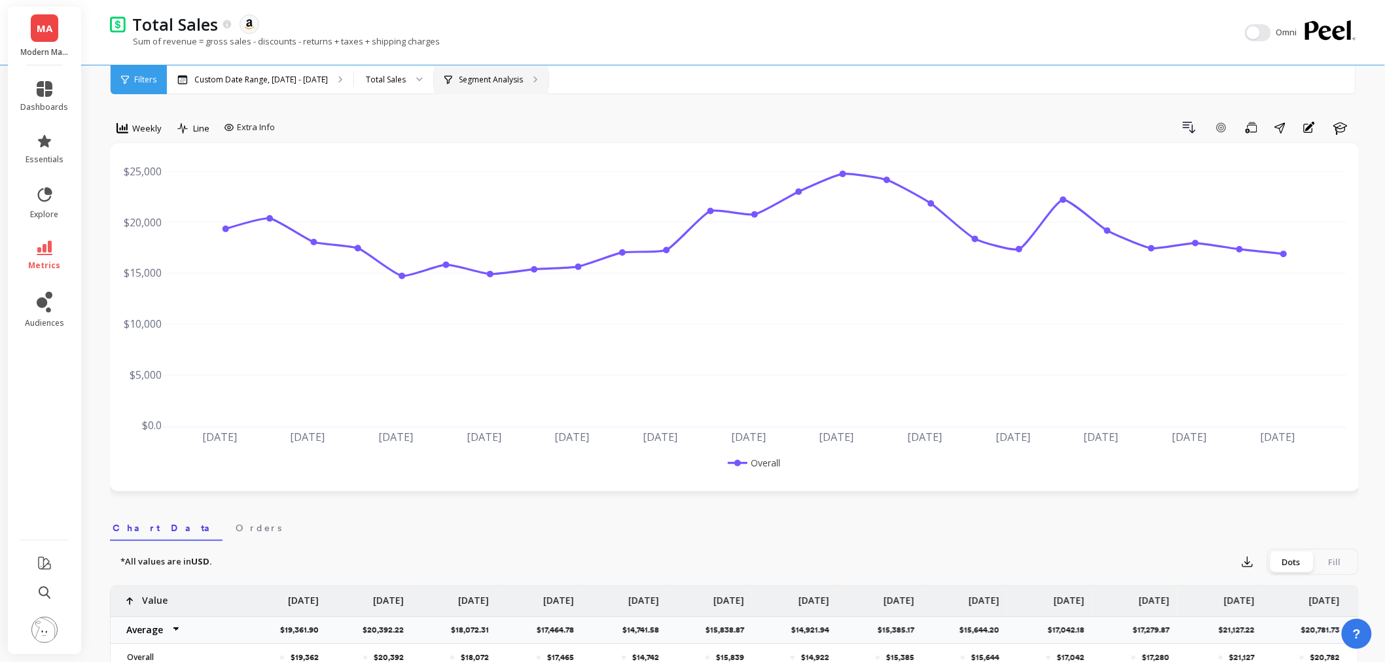
click at [465, 76] on p "Segment Analysis" at bounding box center [491, 80] width 64 height 10
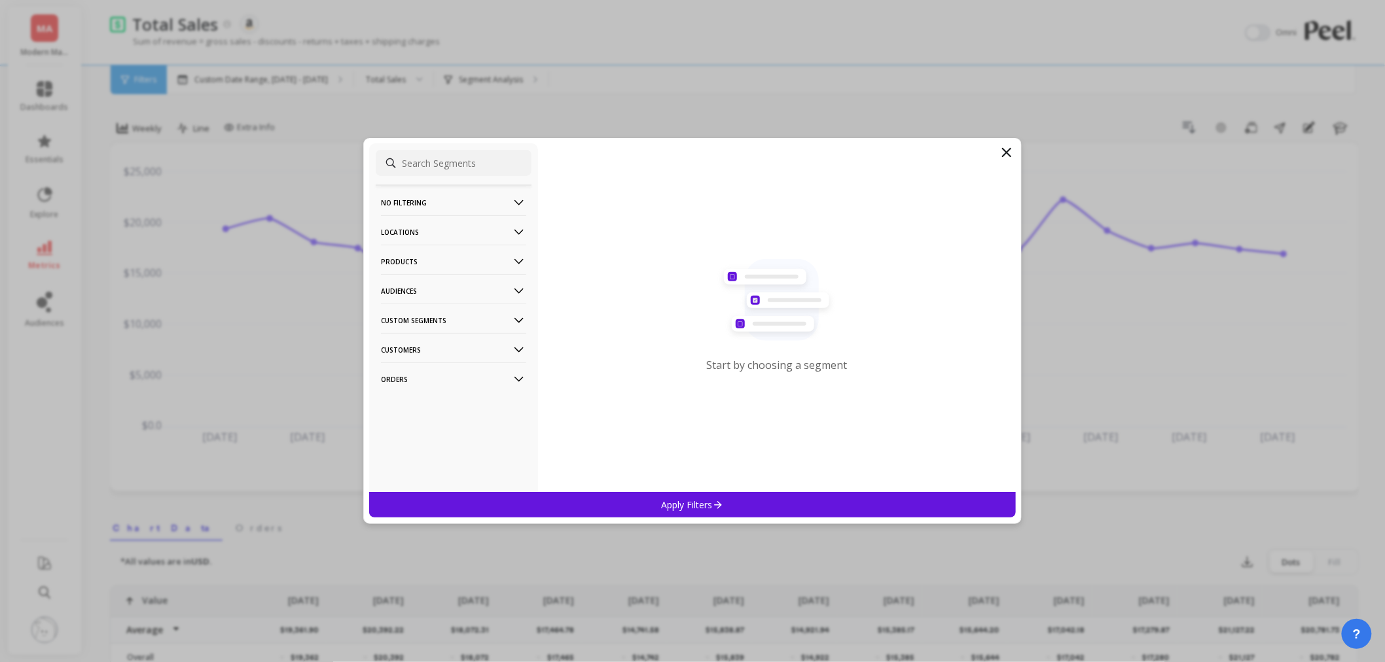
click at [393, 263] on p "Products" at bounding box center [453, 261] width 145 height 33
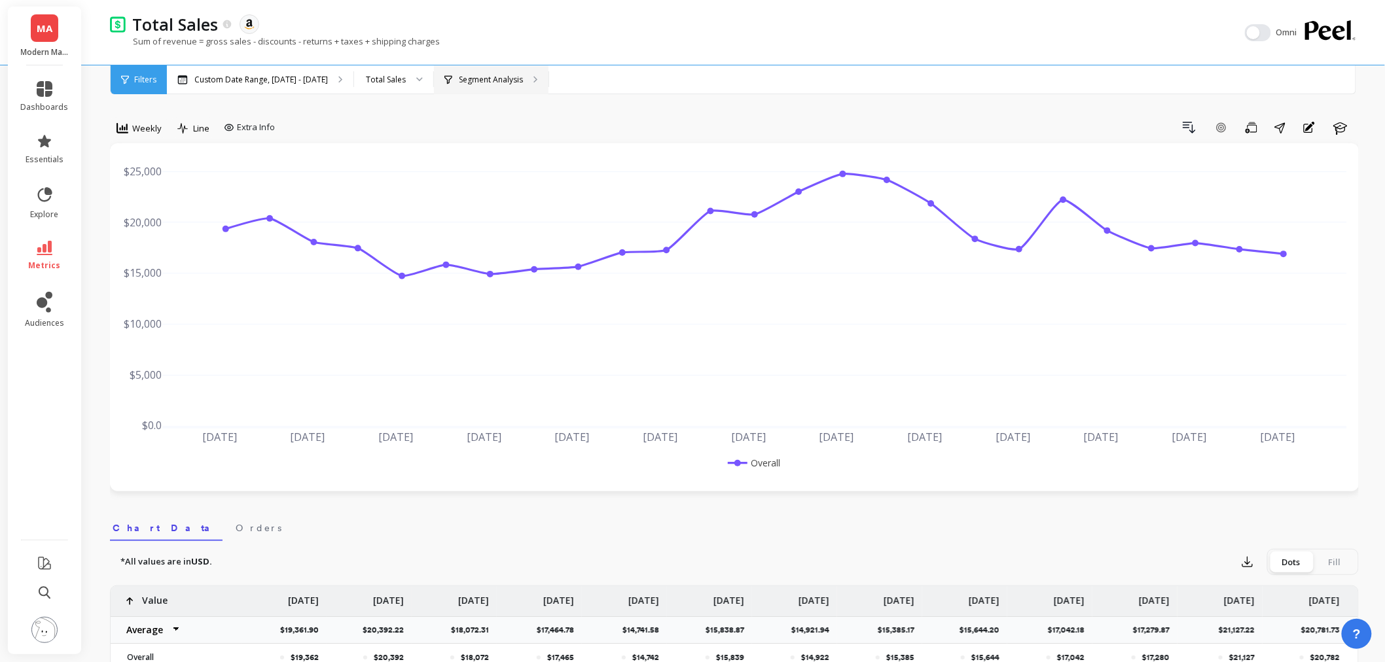
click at [467, 65] on div "Segment Analysis" at bounding box center [491, 79] width 115 height 29
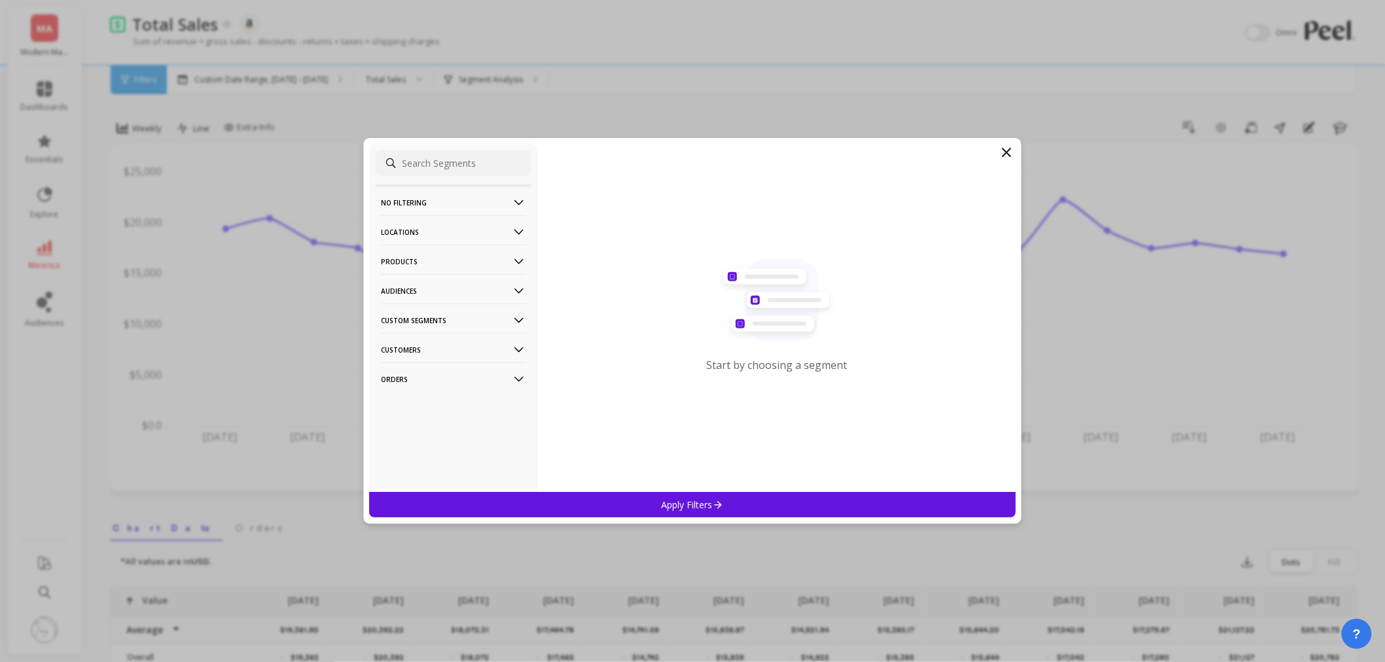
click at [443, 264] on p "Products" at bounding box center [453, 261] width 145 height 33
click at [1004, 151] on icon at bounding box center [1007, 153] width 16 height 16
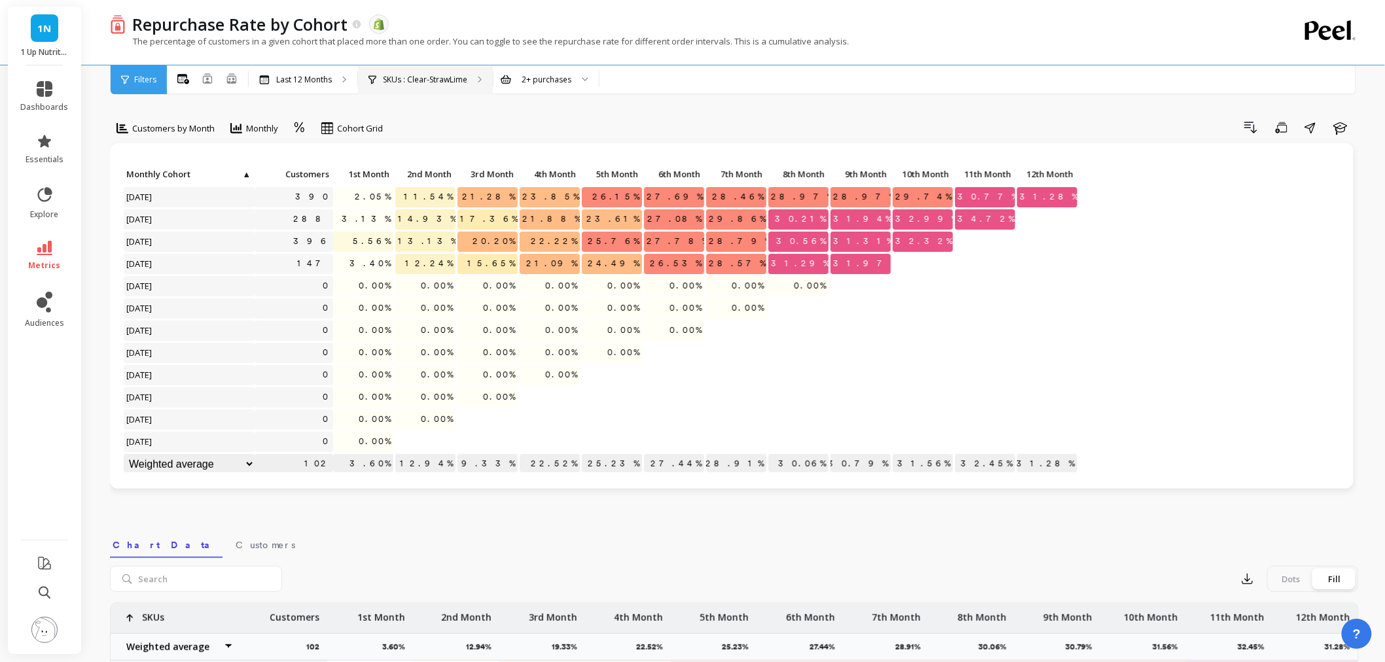
click at [436, 85] on div "SKUs : Clear-StrawLime" at bounding box center [425, 79] width 135 height 29
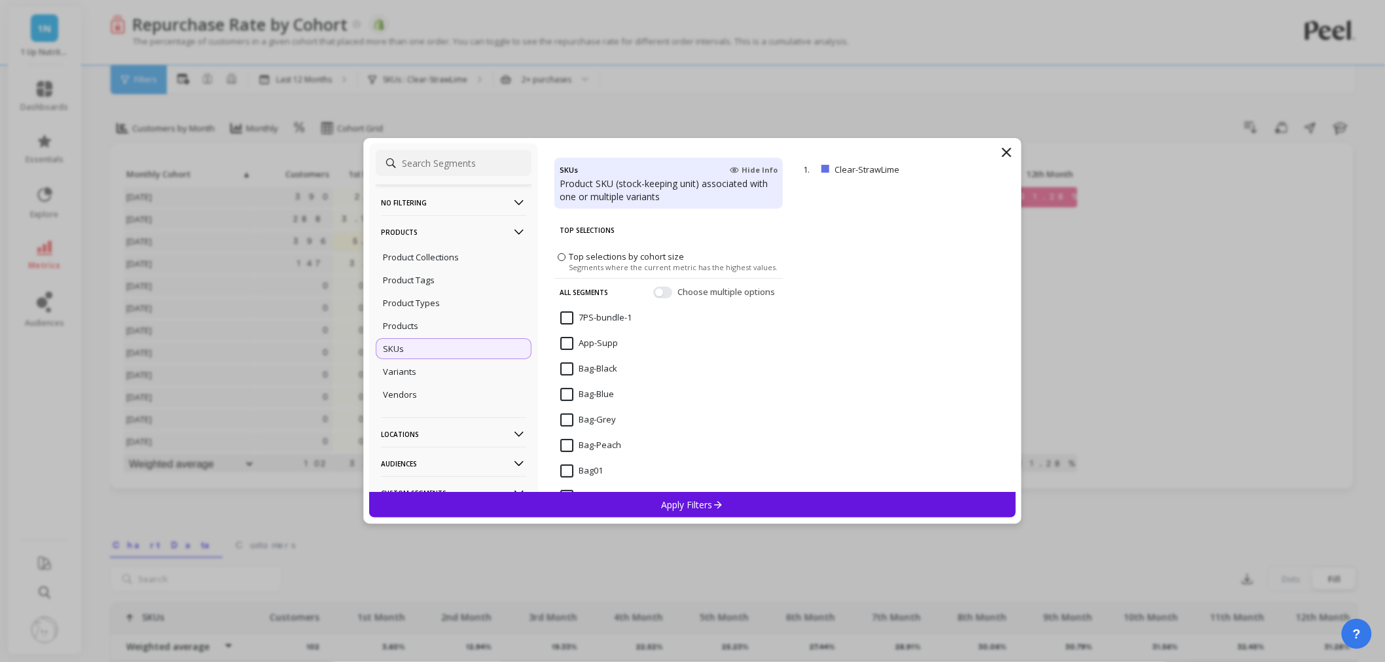
click at [389, 204] on p "No filtering" at bounding box center [453, 202] width 145 height 33
click at [407, 226] on p "Overall" at bounding box center [397, 228] width 29 height 12
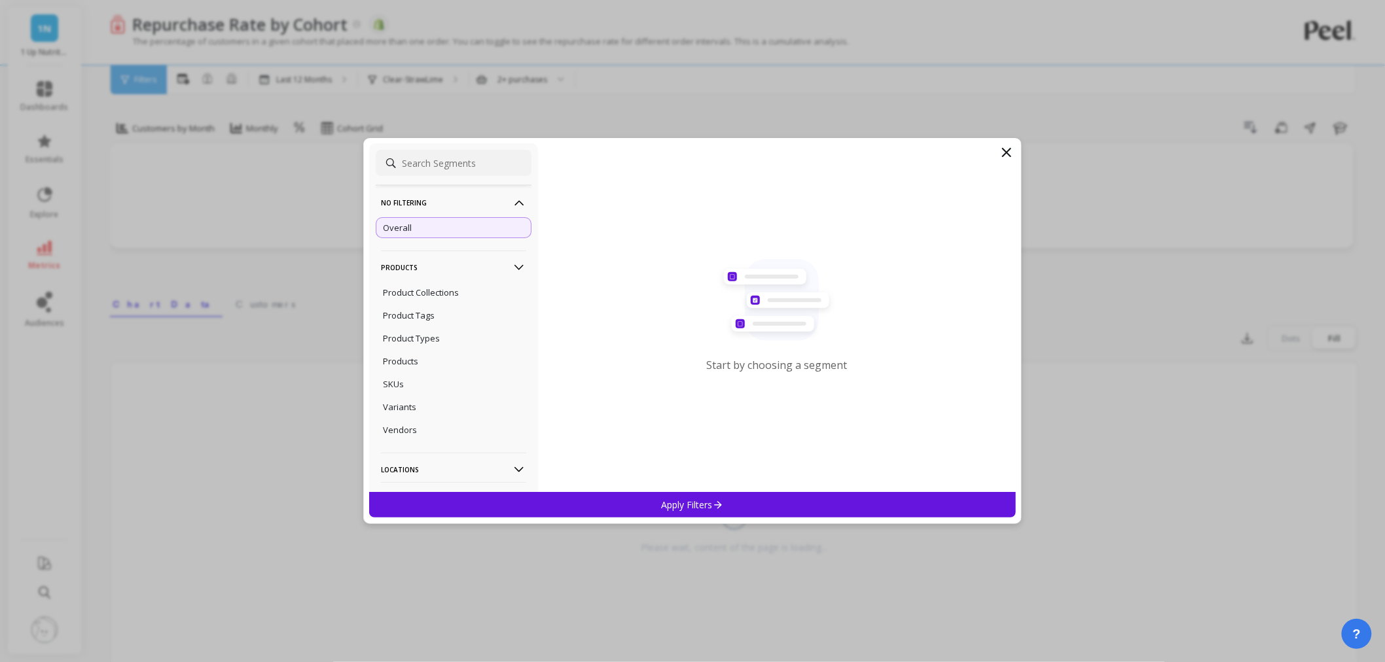
click at [702, 499] on p "Apply Filters" at bounding box center [693, 505] width 62 height 12
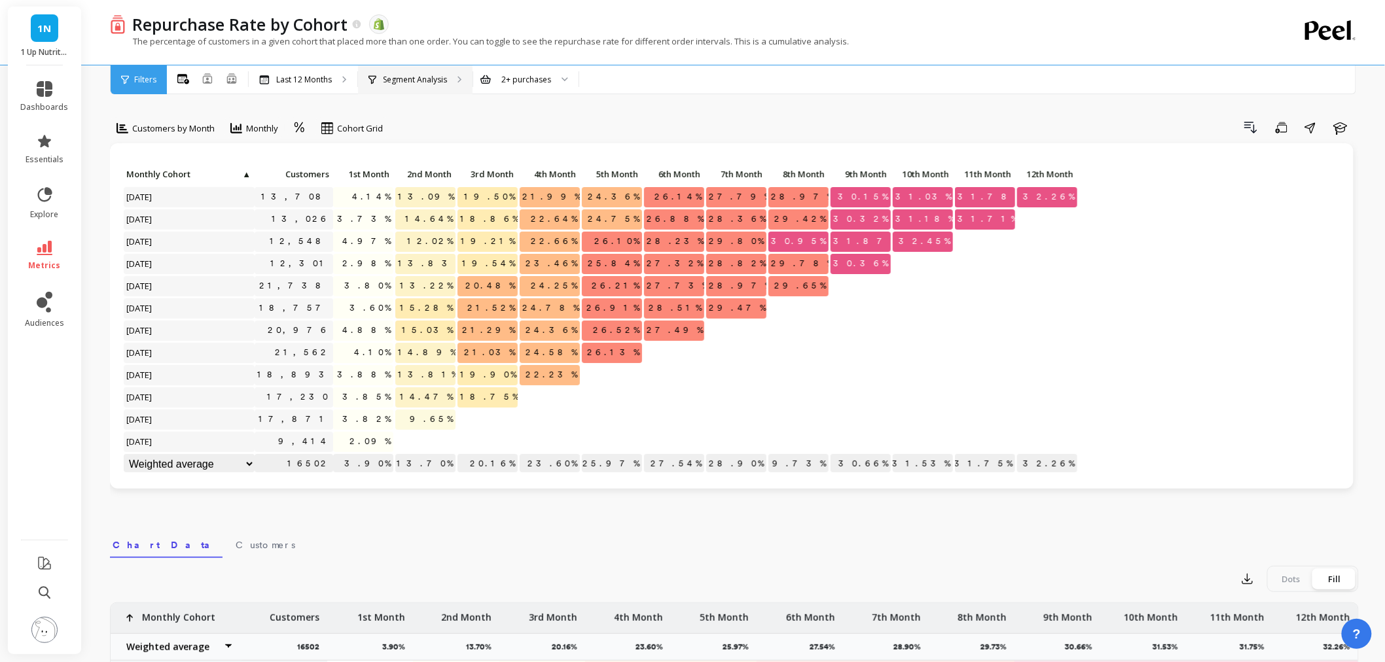
click at [407, 75] on p "Segment Analysis" at bounding box center [415, 80] width 64 height 10
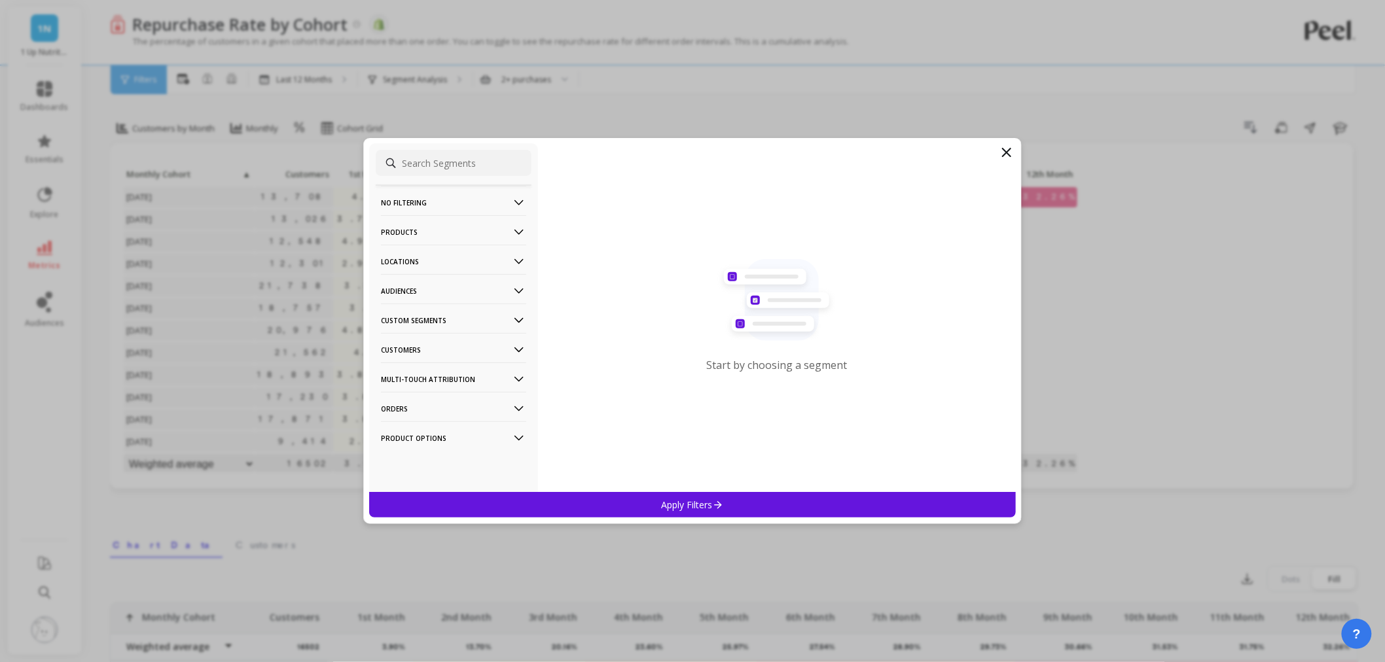
click at [445, 230] on p "Products" at bounding box center [453, 231] width 145 height 33
click at [415, 344] on div "SKUs" at bounding box center [454, 348] width 156 height 21
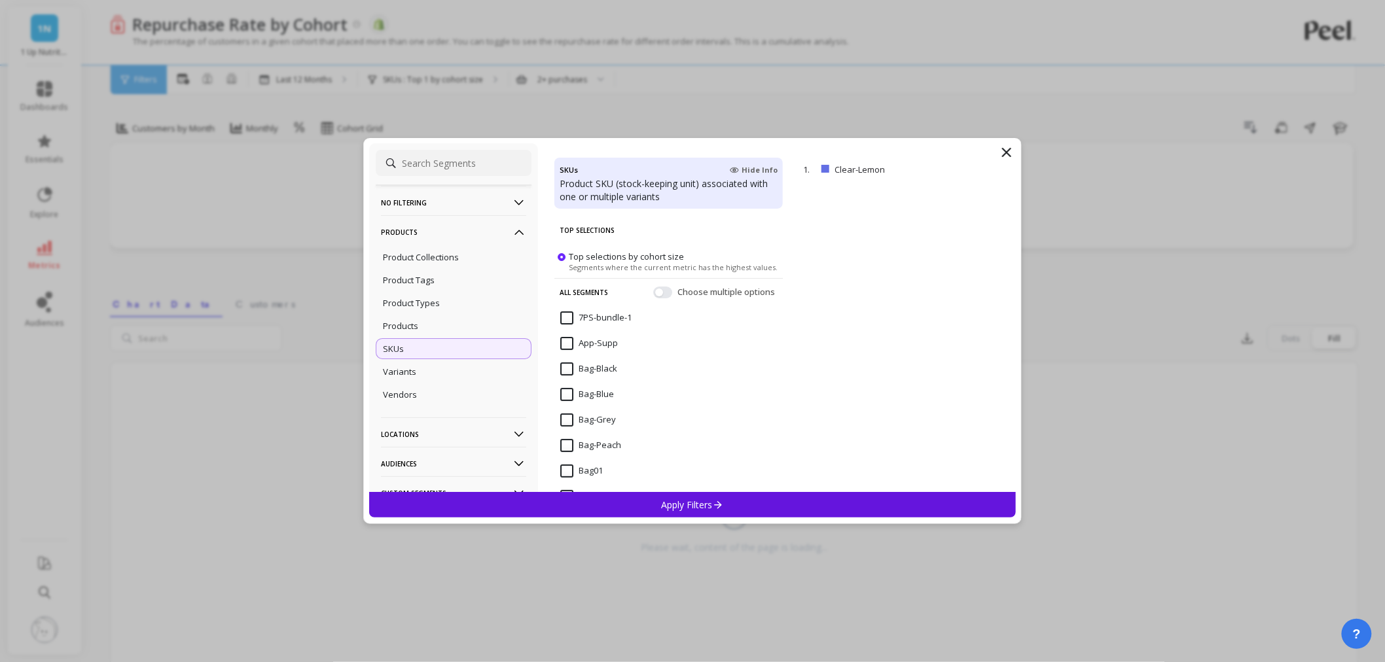
click at [446, 162] on input at bounding box center [454, 163] width 156 height 26
paste input "WBCAA-Water"
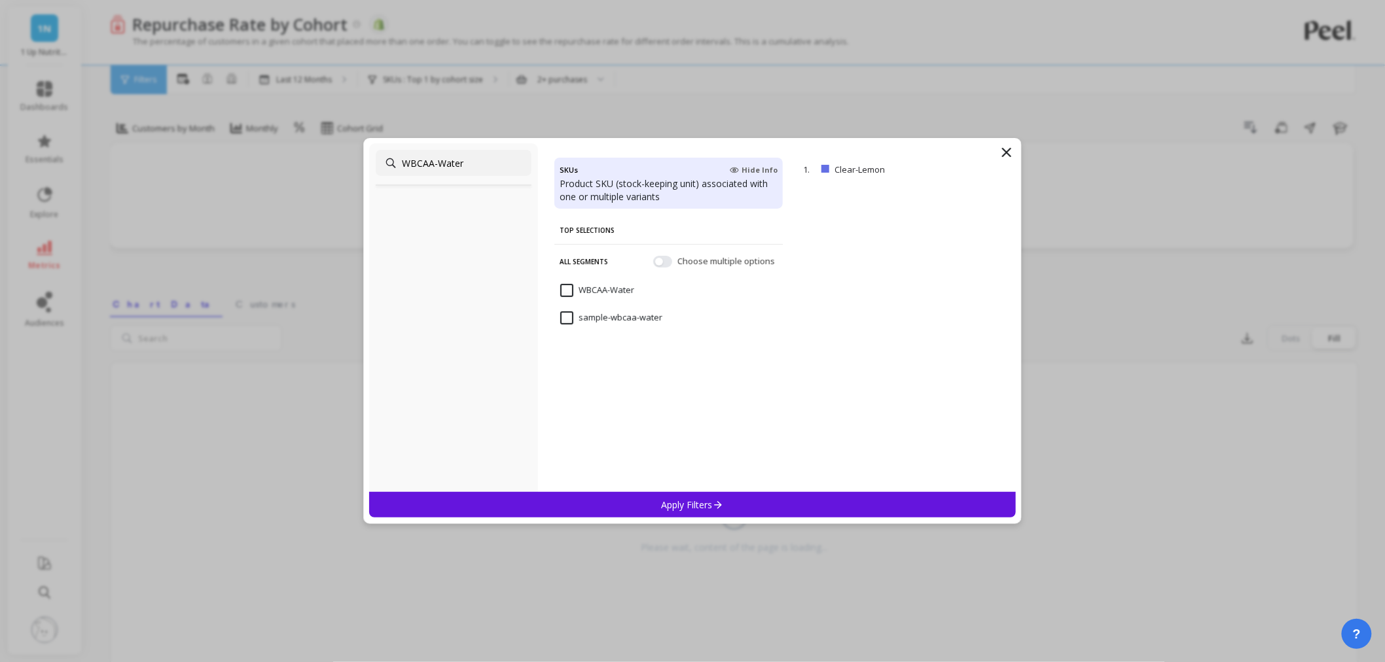
type input "WBCAA-Water"
click at [567, 286] on input "WBCAA-Water" at bounding box center [597, 290] width 74 height 13
click at [658, 505] on div "Apply Filters" at bounding box center [692, 505] width 647 height 26
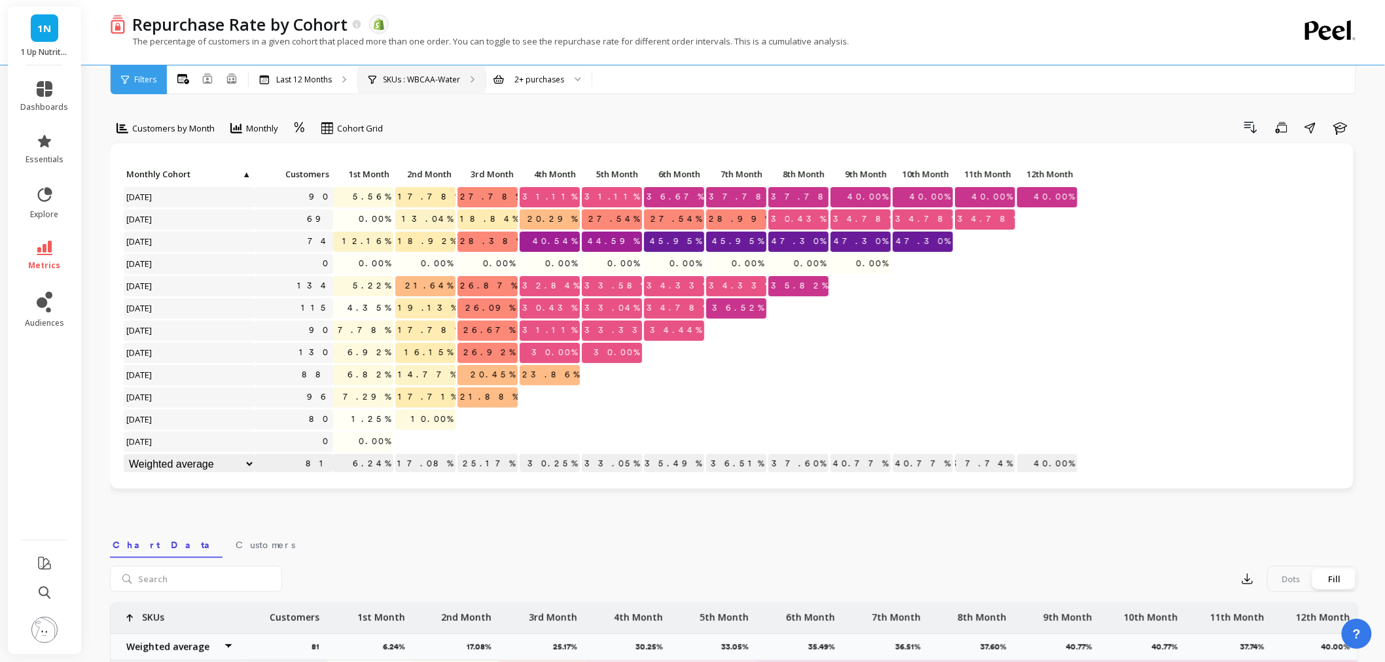
click at [435, 83] on p "SKUs : WBCAA-Water" at bounding box center [421, 80] width 77 height 10
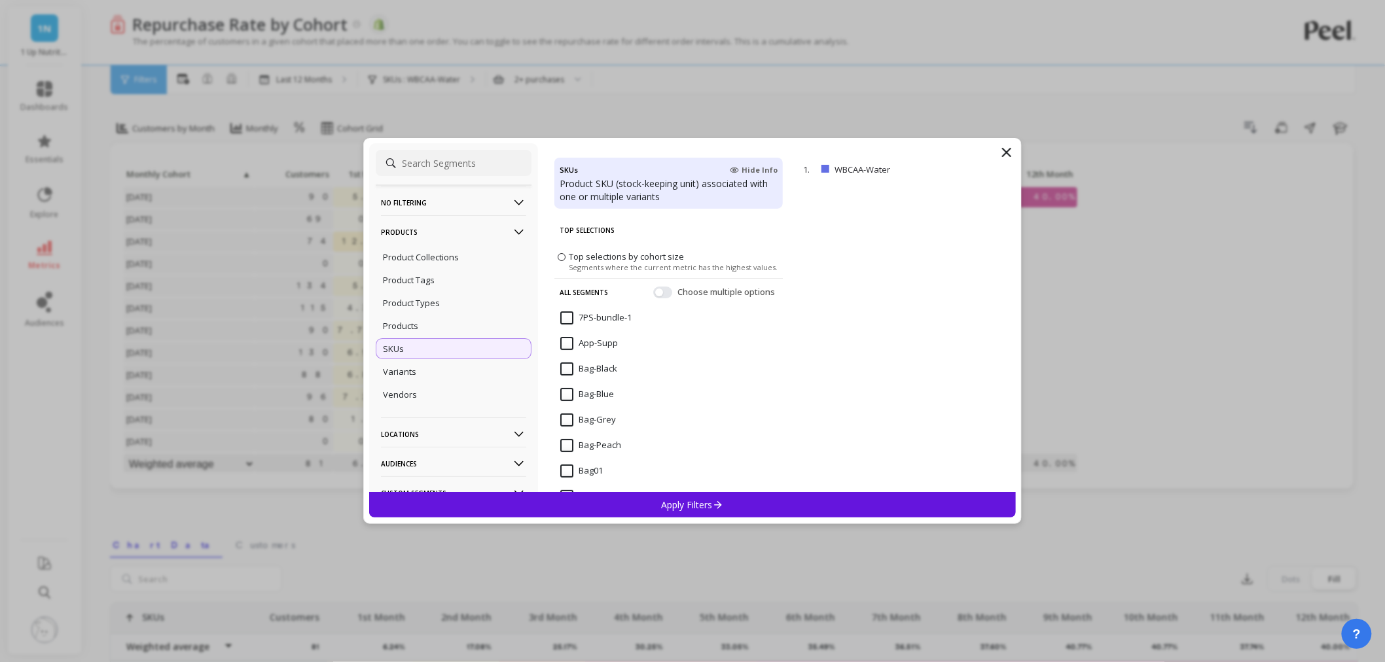
click at [431, 169] on input at bounding box center [454, 163] width 156 height 26
paste input "WBCAA-Water"
type input "WBCAA-Water"
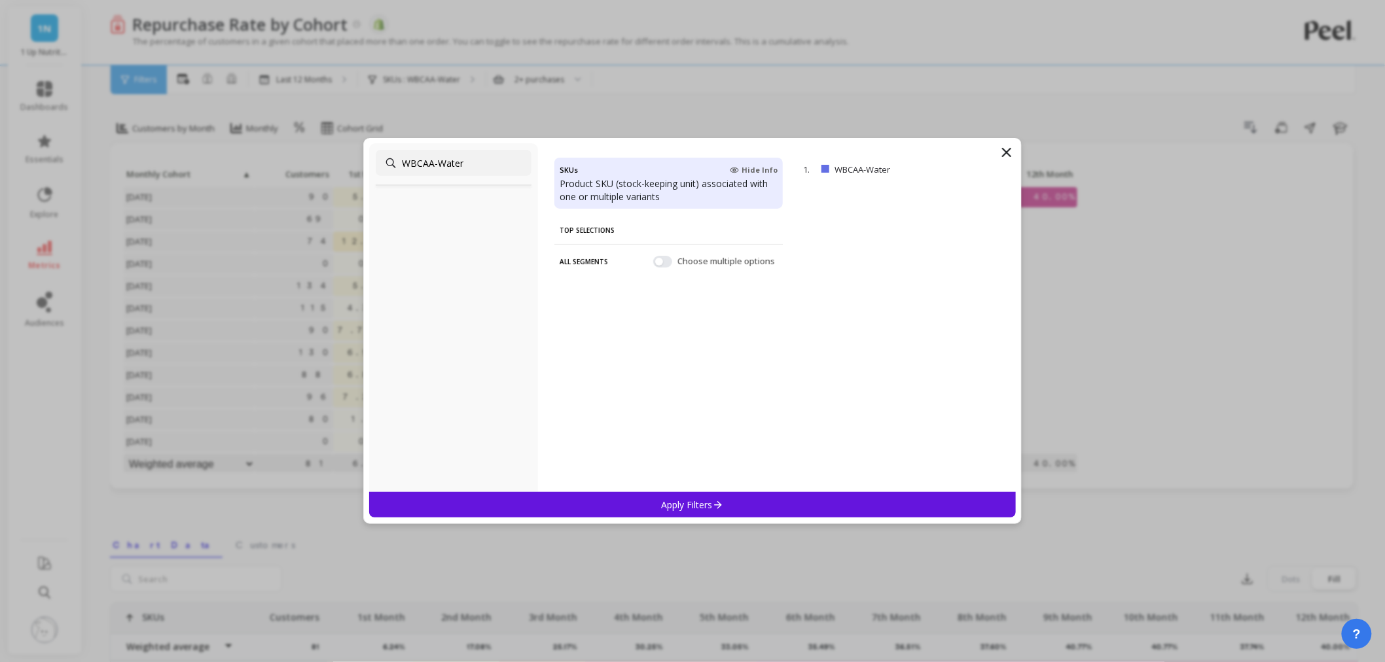
drag, startPoint x: 478, startPoint y: 162, endPoint x: 175, endPoint y: 130, distance: 304.1
click at [175, 130] on div "WBCAA-Water SKUs Hide Info Product SKU (stock-keeping unit) associated with one…" at bounding box center [692, 331] width 1385 height 662
